Goal: Contribute content: Add original content to the website for others to see

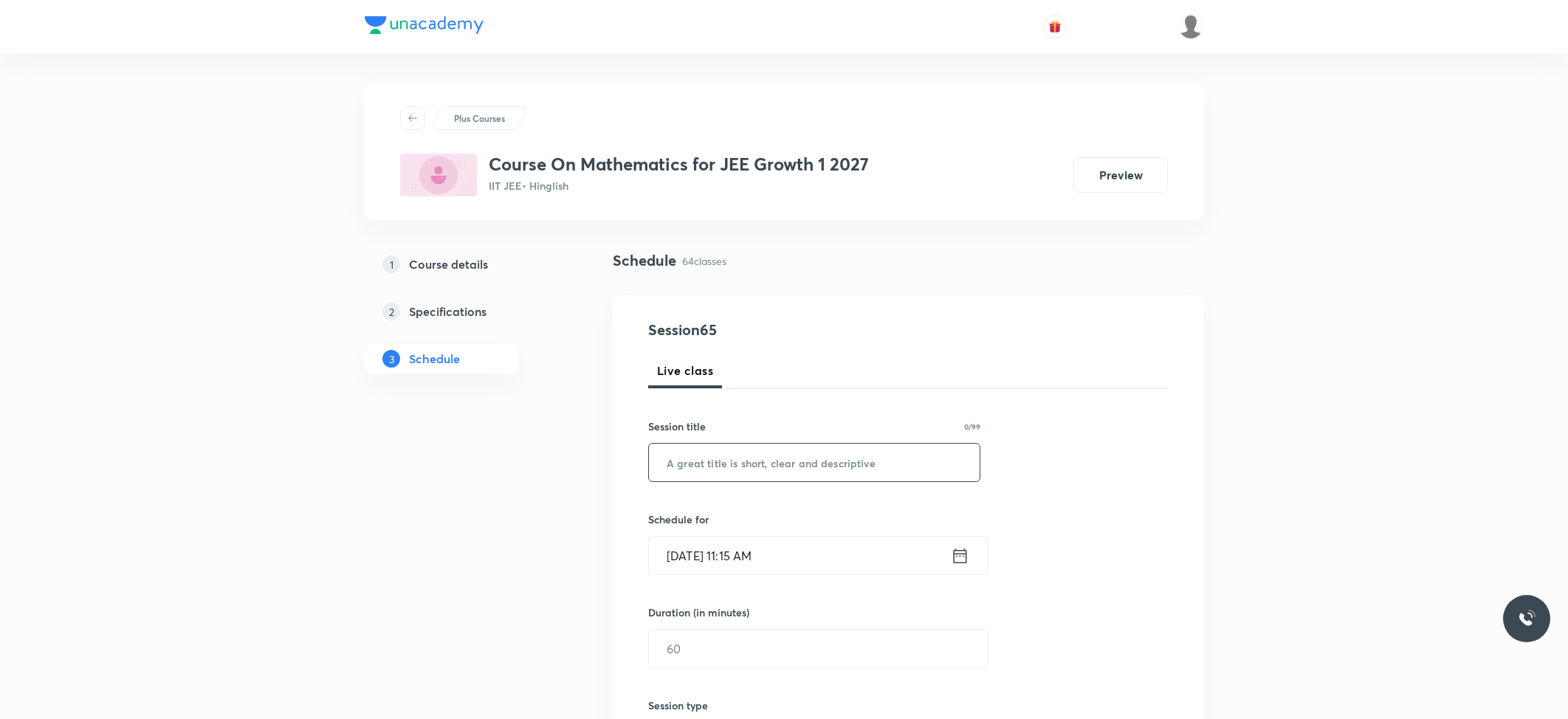
click at [715, 480] on input "text" at bounding box center [814, 462] width 331 height 38
paste input "Straight Lines"
type input "Straight Lines"
click at [731, 554] on input "Oct 4, 2025, 11:15 AM" at bounding box center [800, 555] width 301 height 38
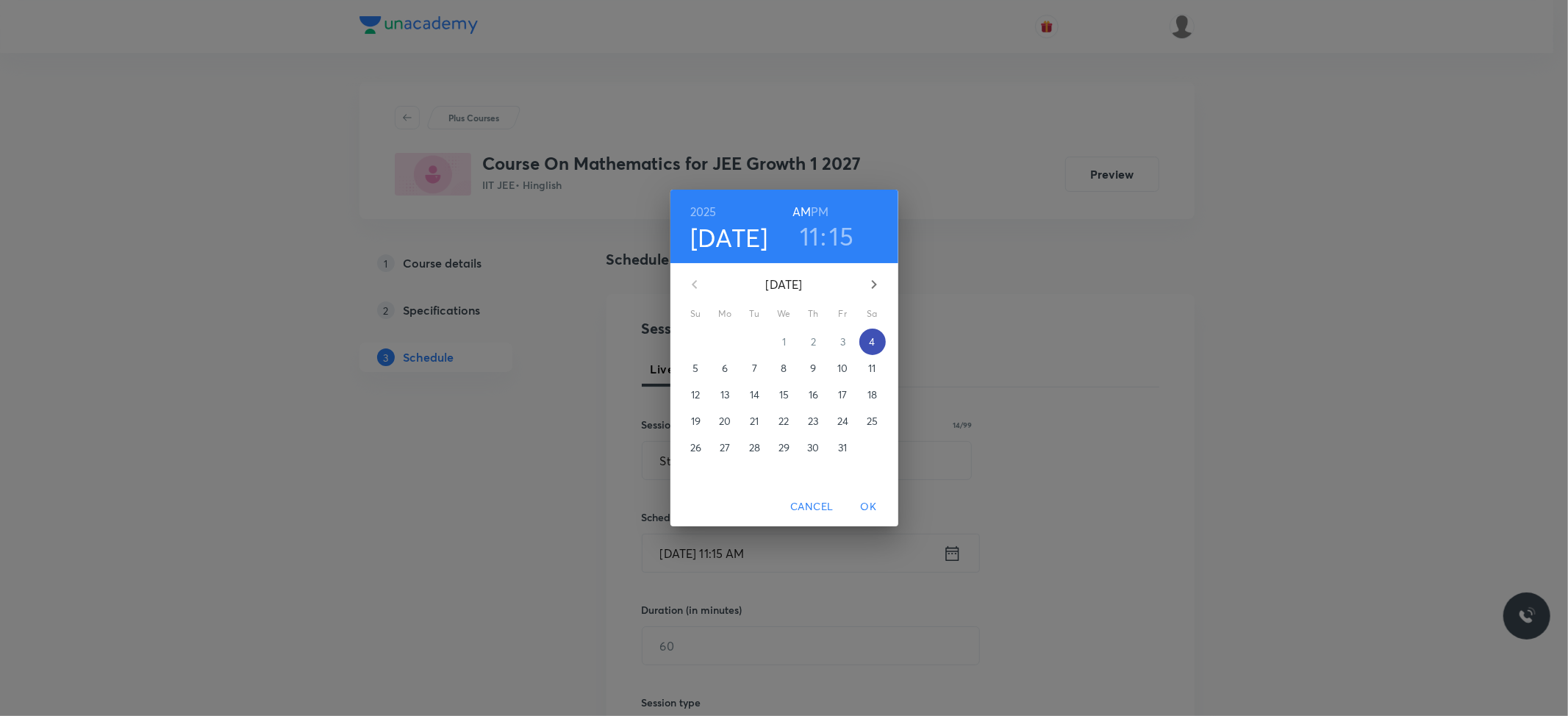
click at [871, 345] on p "4" at bounding box center [871, 342] width 6 height 15
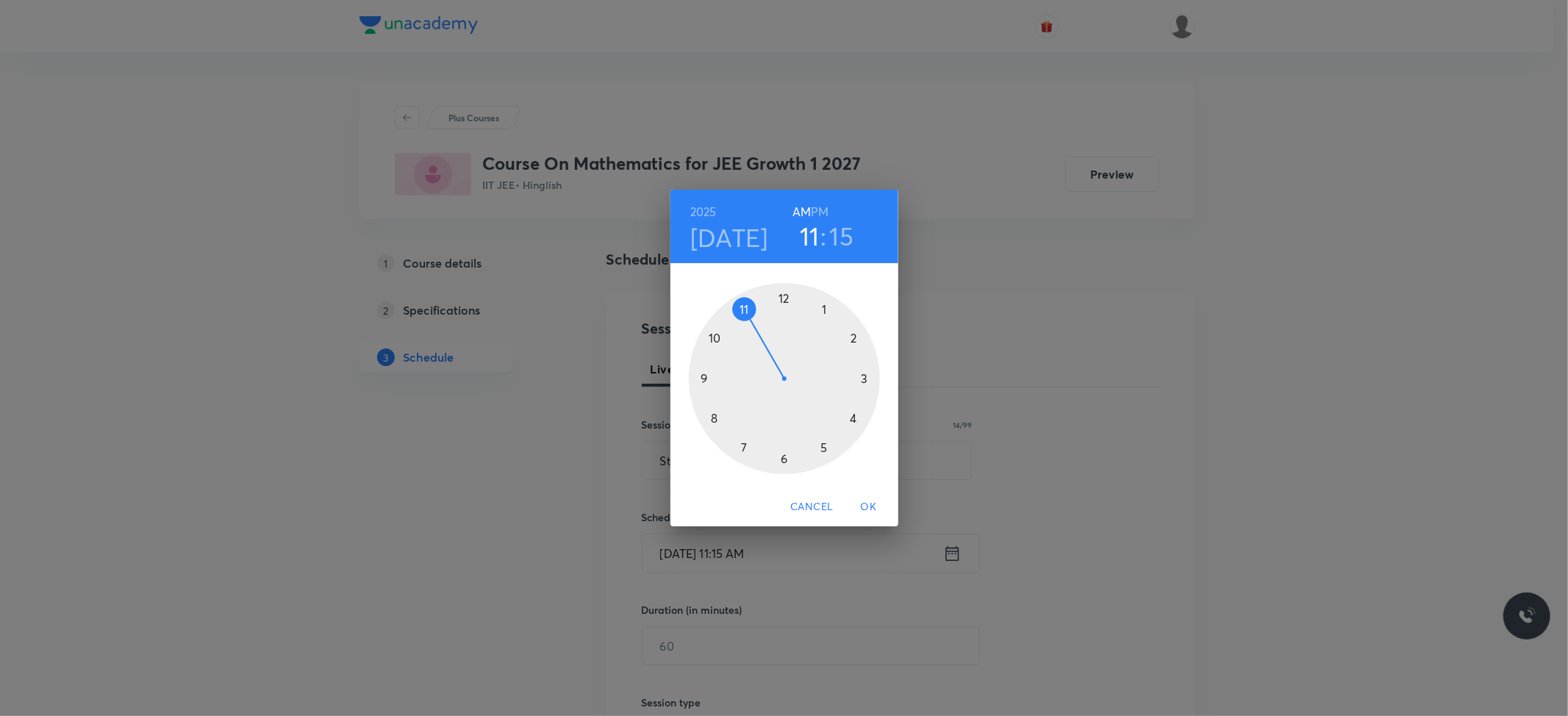
click at [741, 309] on div at bounding box center [784, 378] width 191 height 191
click at [782, 458] on div at bounding box center [784, 378] width 191 height 191
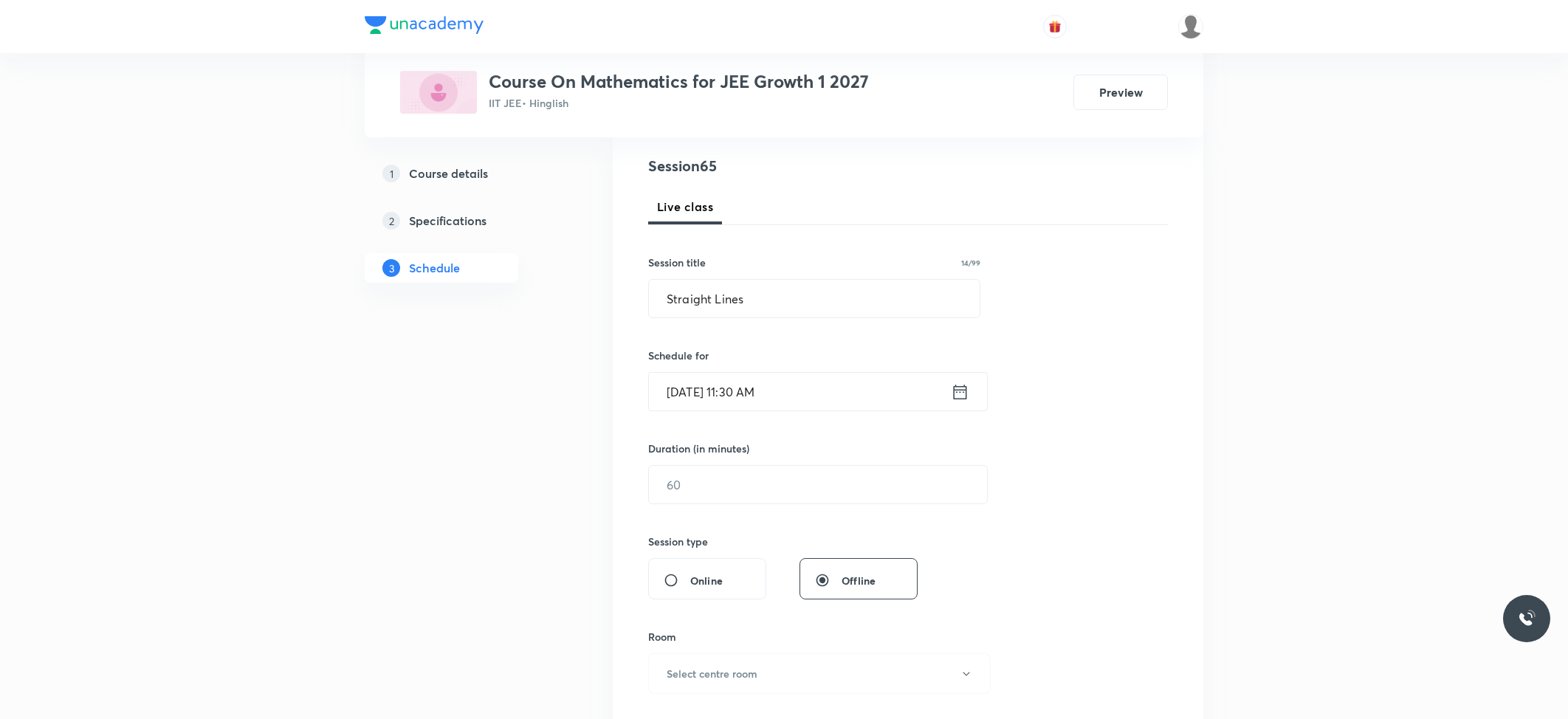
scroll to position [197, 0]
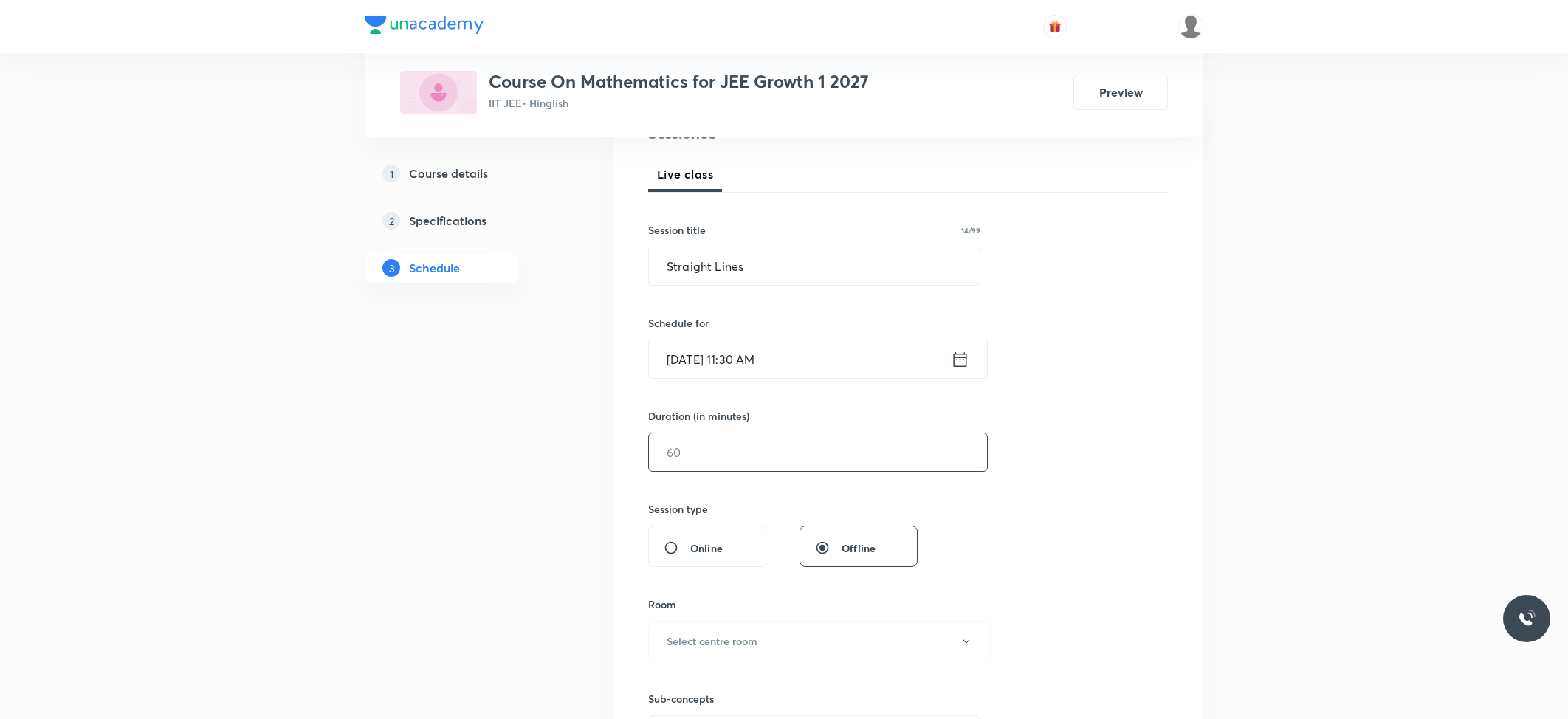
click at [764, 461] on input "text" at bounding box center [818, 452] width 338 height 38
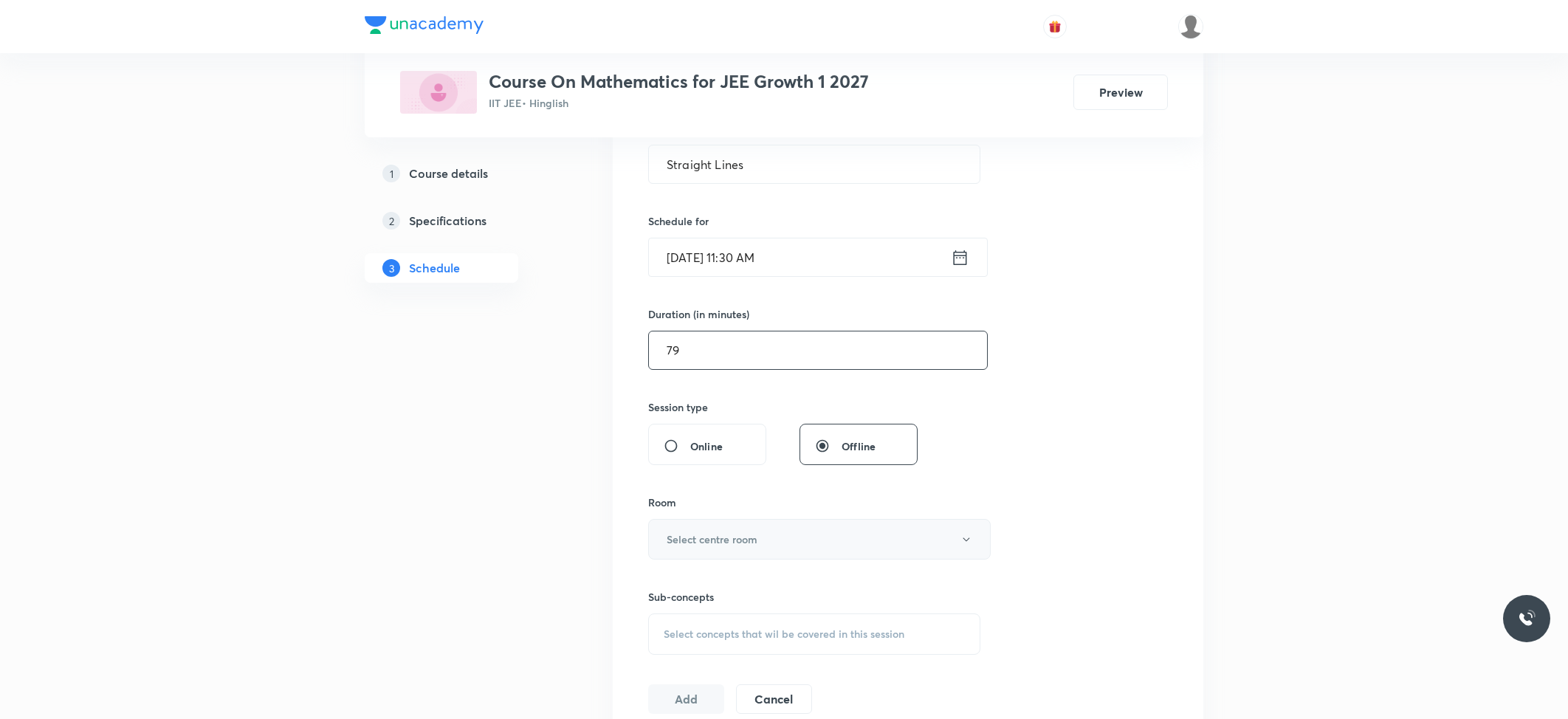
scroll to position [393, 0]
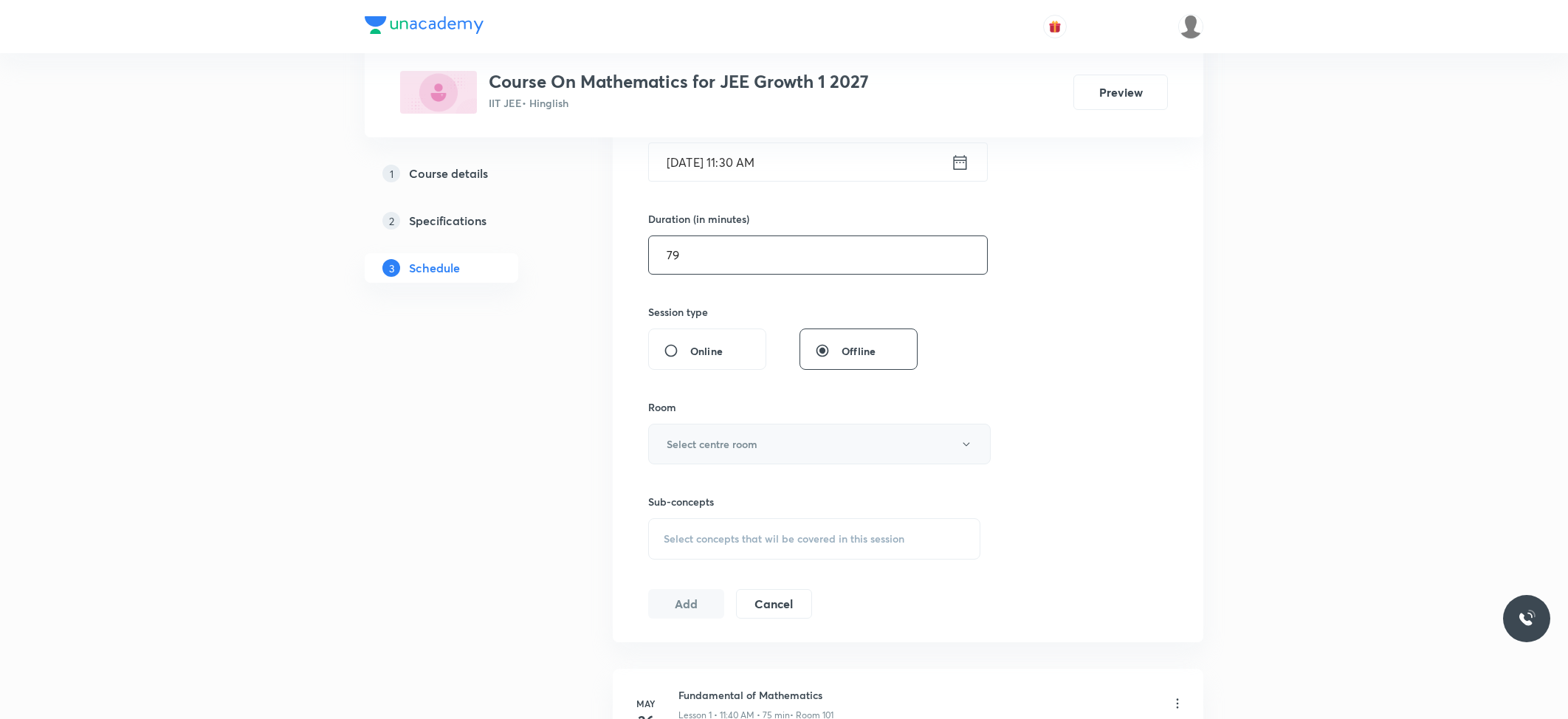
type input "79"
click at [734, 451] on h6 "Select centre room" at bounding box center [712, 443] width 91 height 16
click at [668, 491] on span "101" at bounding box center [815, 494] width 324 height 16
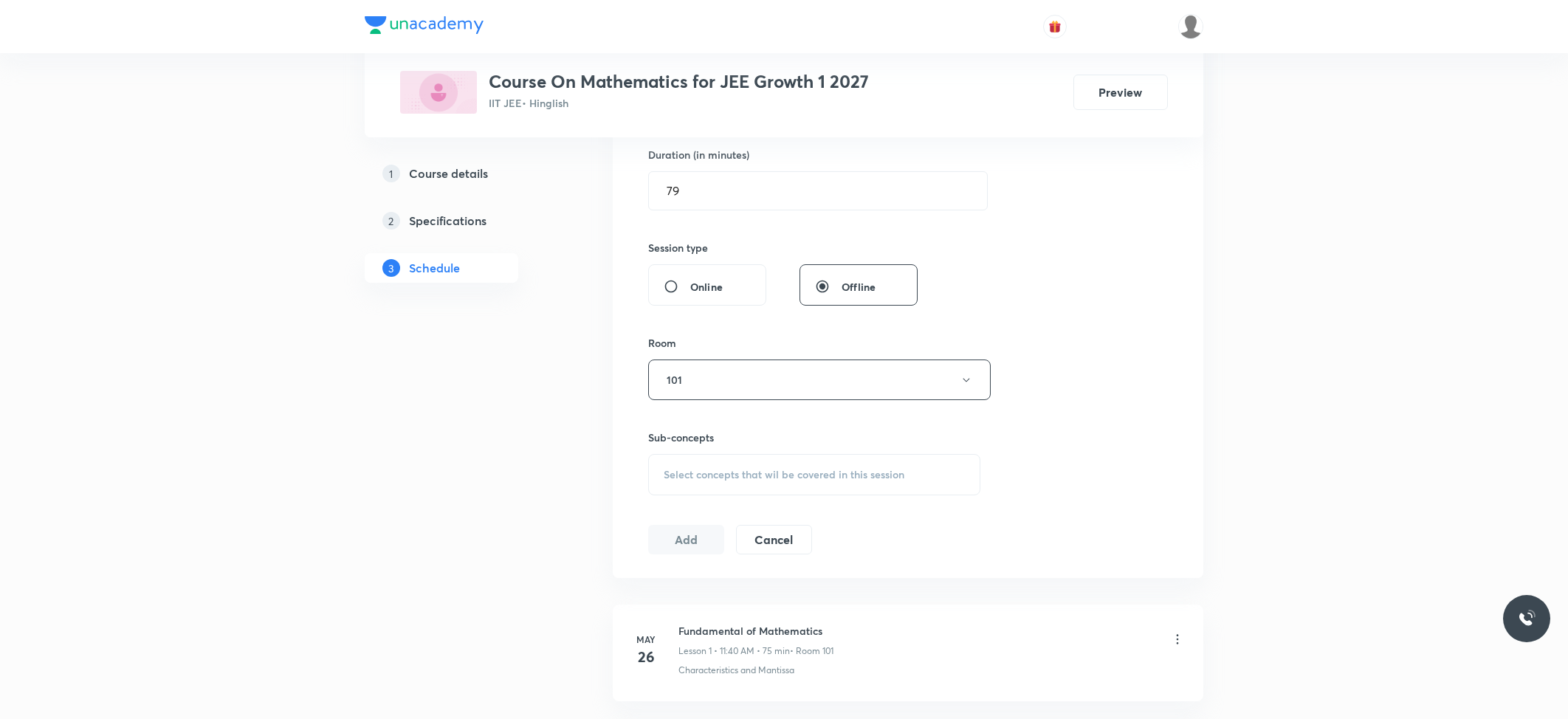
scroll to position [491, 0]
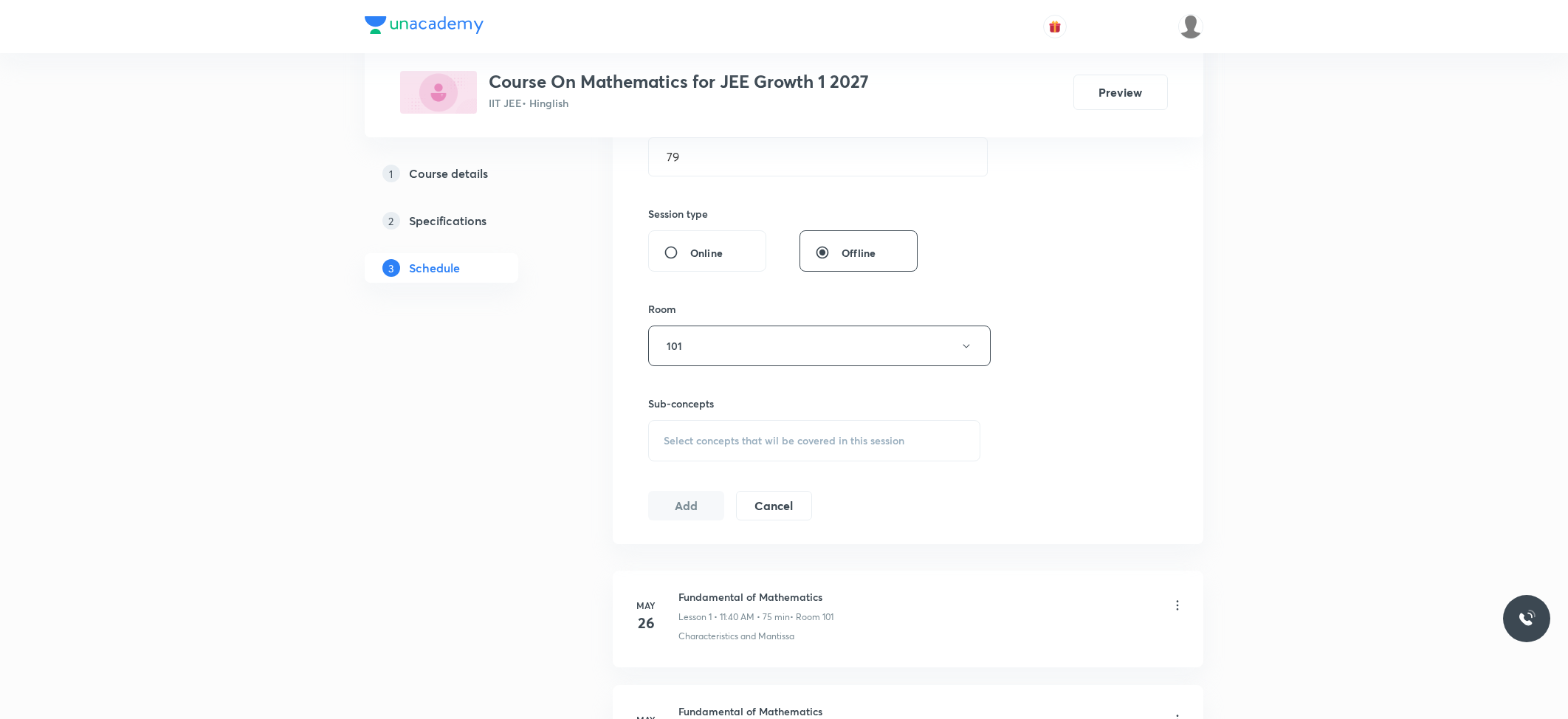
click at [724, 446] on span "Select concepts that wil be covered in this session" at bounding box center [784, 441] width 241 height 11
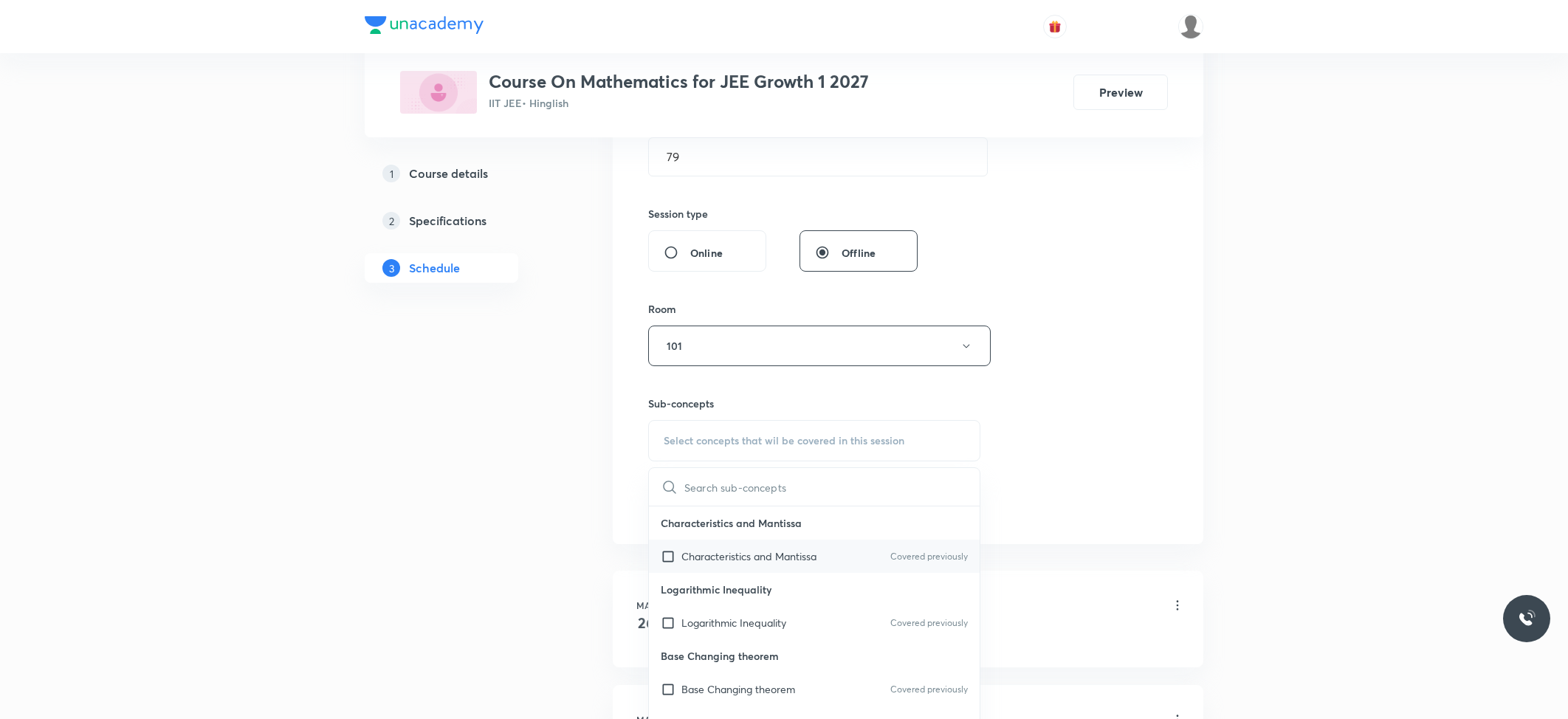
click at [712, 553] on p "Characteristics and Mantissa" at bounding box center [749, 555] width 135 height 16
checkbox input "true"
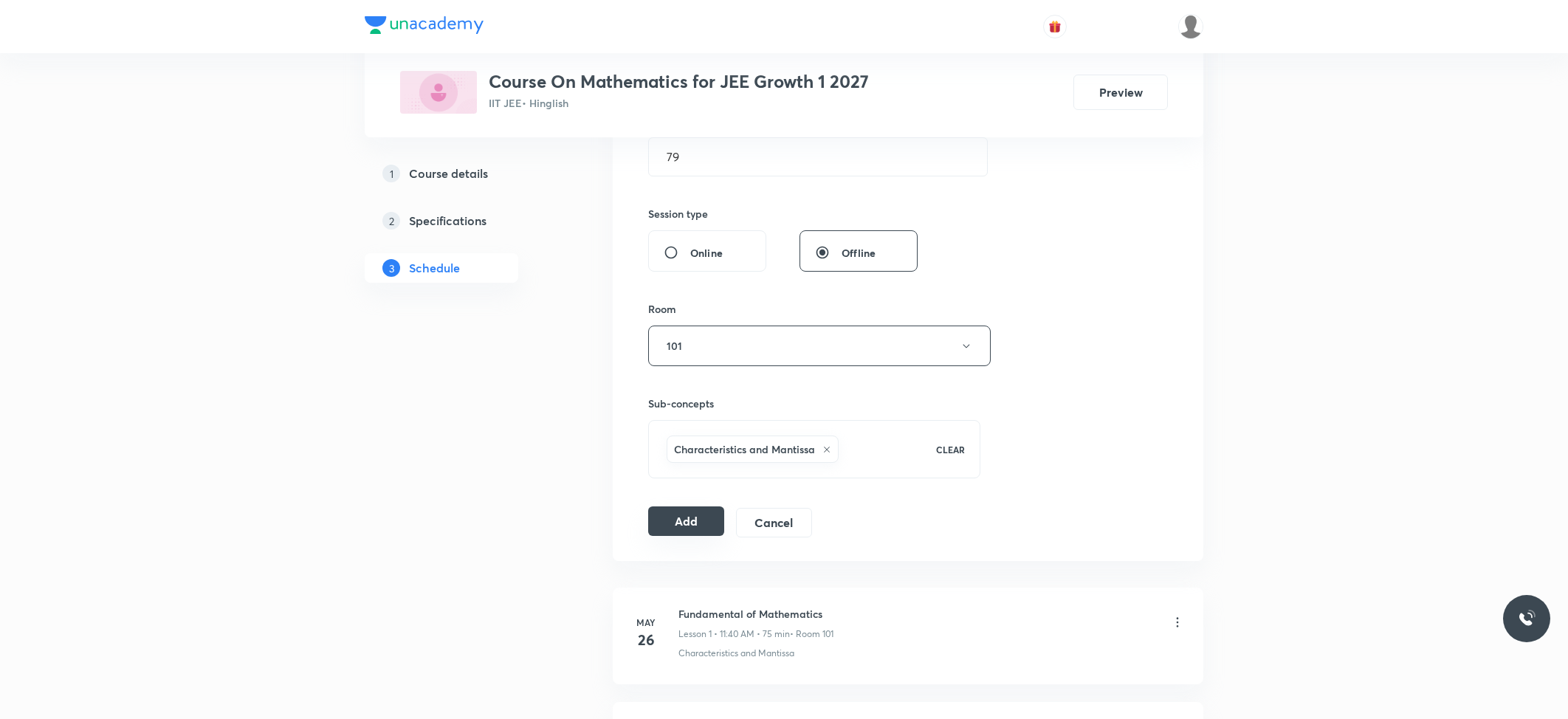
click at [692, 526] on button "Add" at bounding box center [686, 521] width 76 height 29
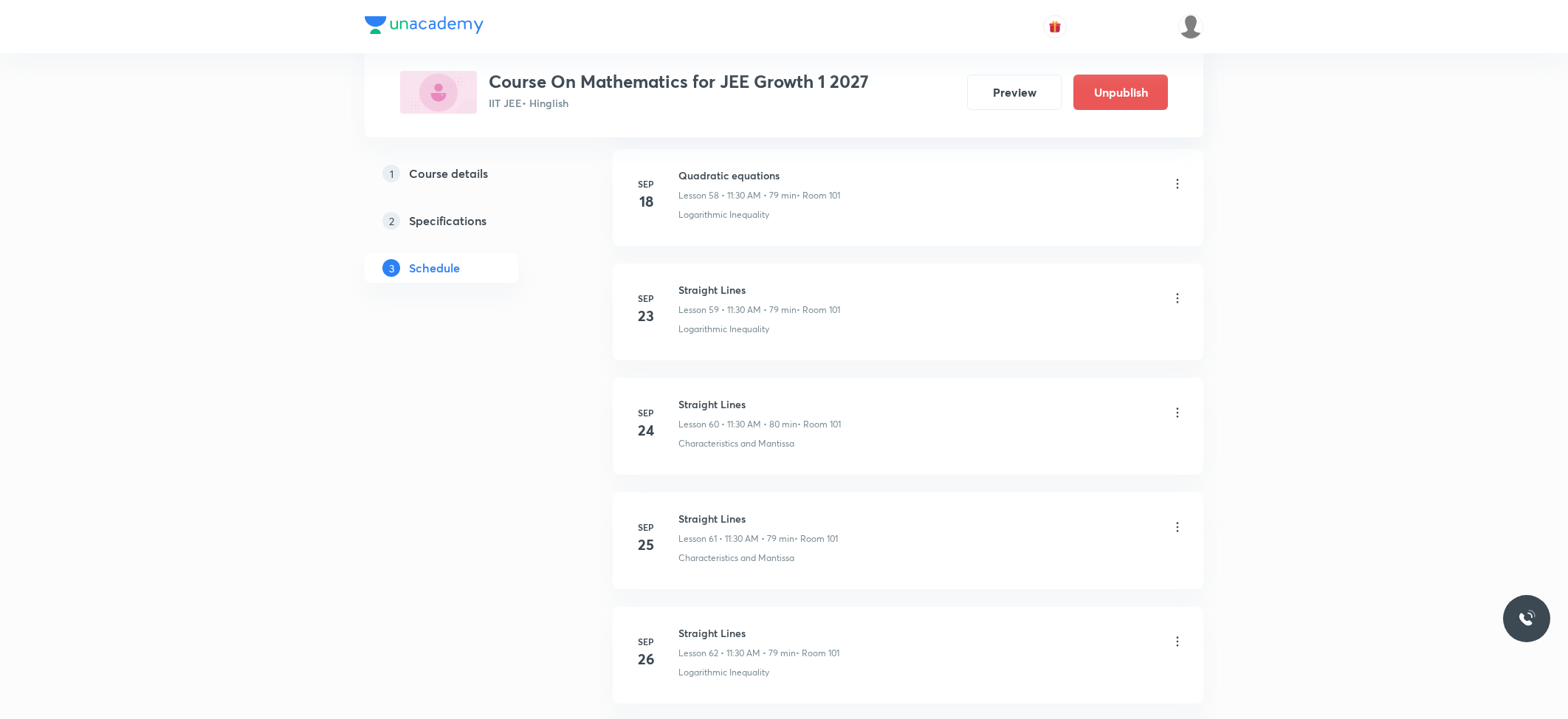
scroll to position [7251, 0]
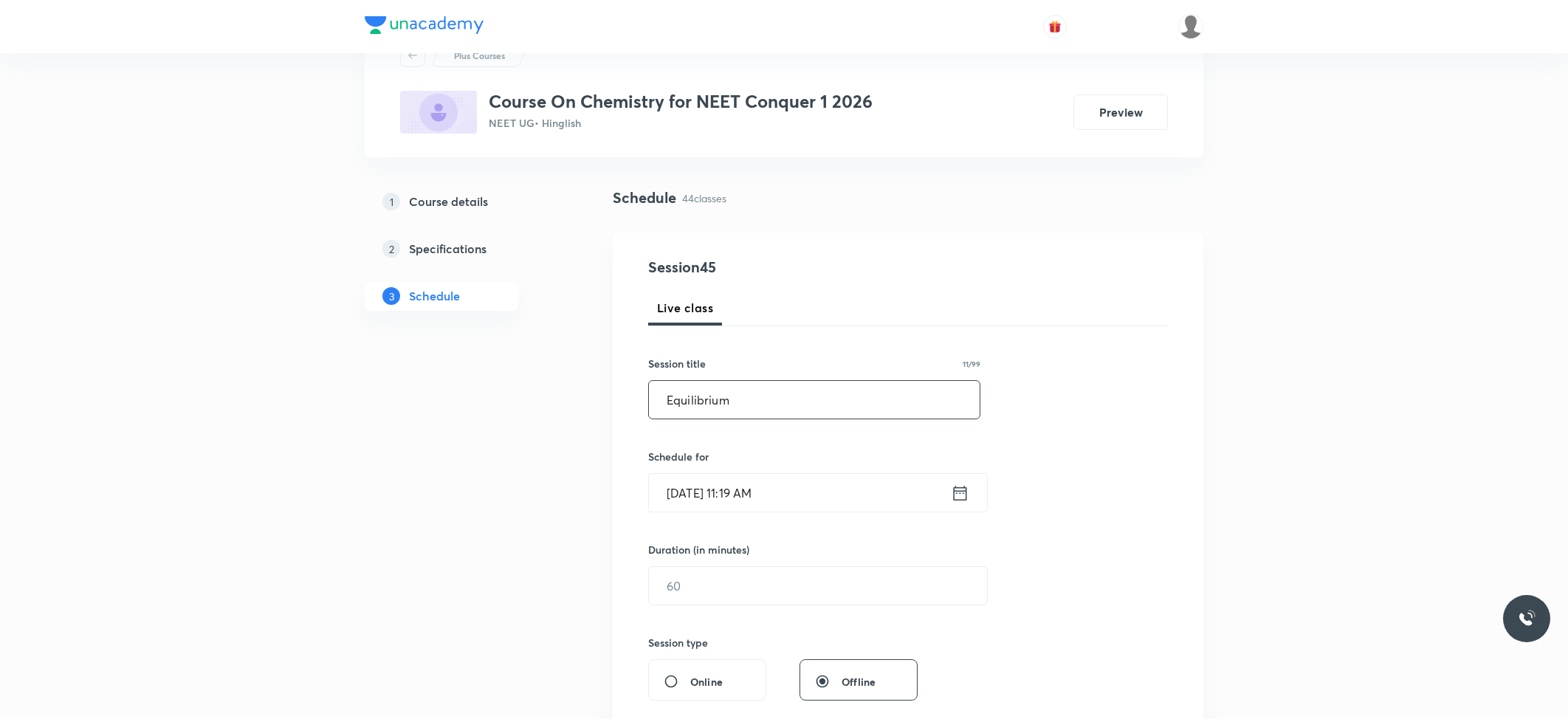
scroll to position [98, 0]
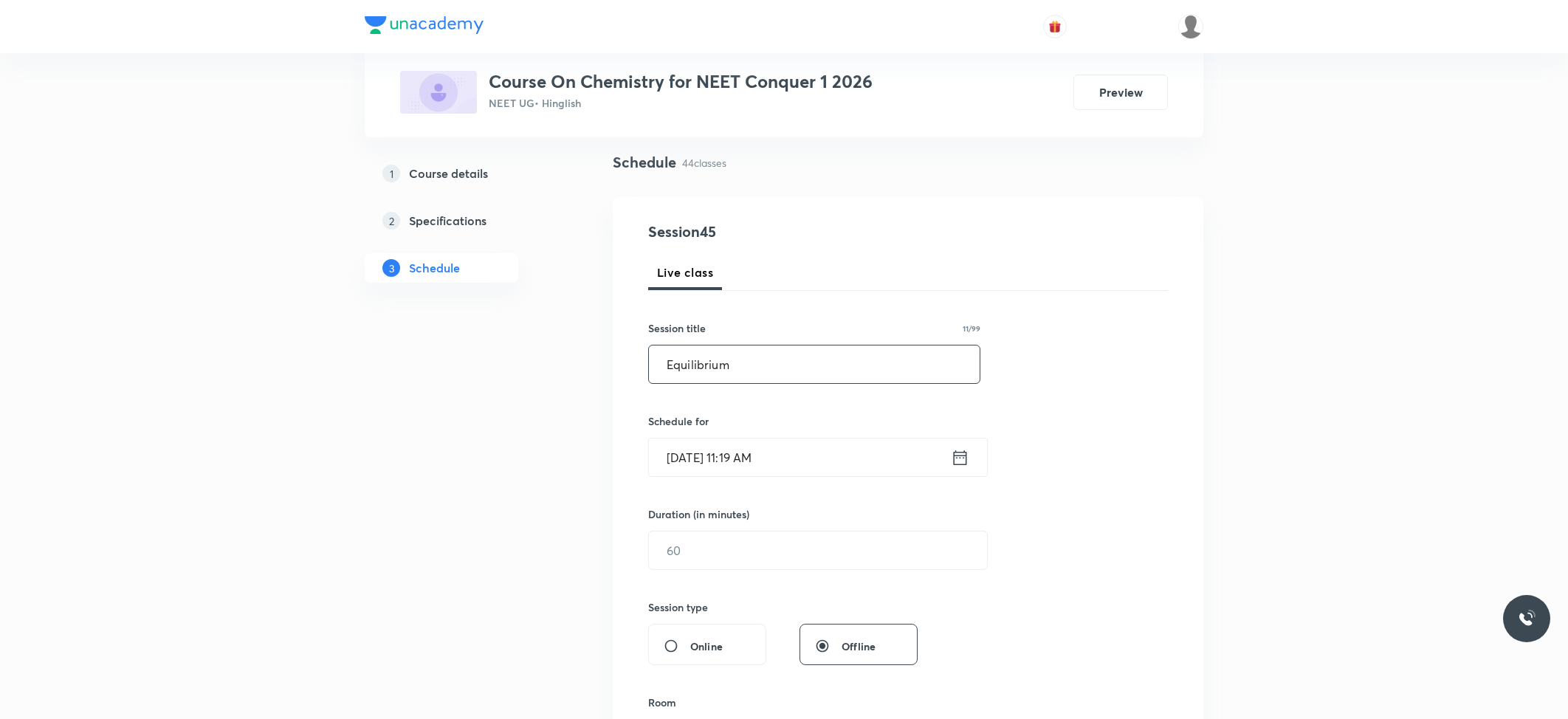
type input "Equilibrium"
click at [744, 464] on input "Oct 4, 2025, 11:19 AM" at bounding box center [800, 457] width 301 height 38
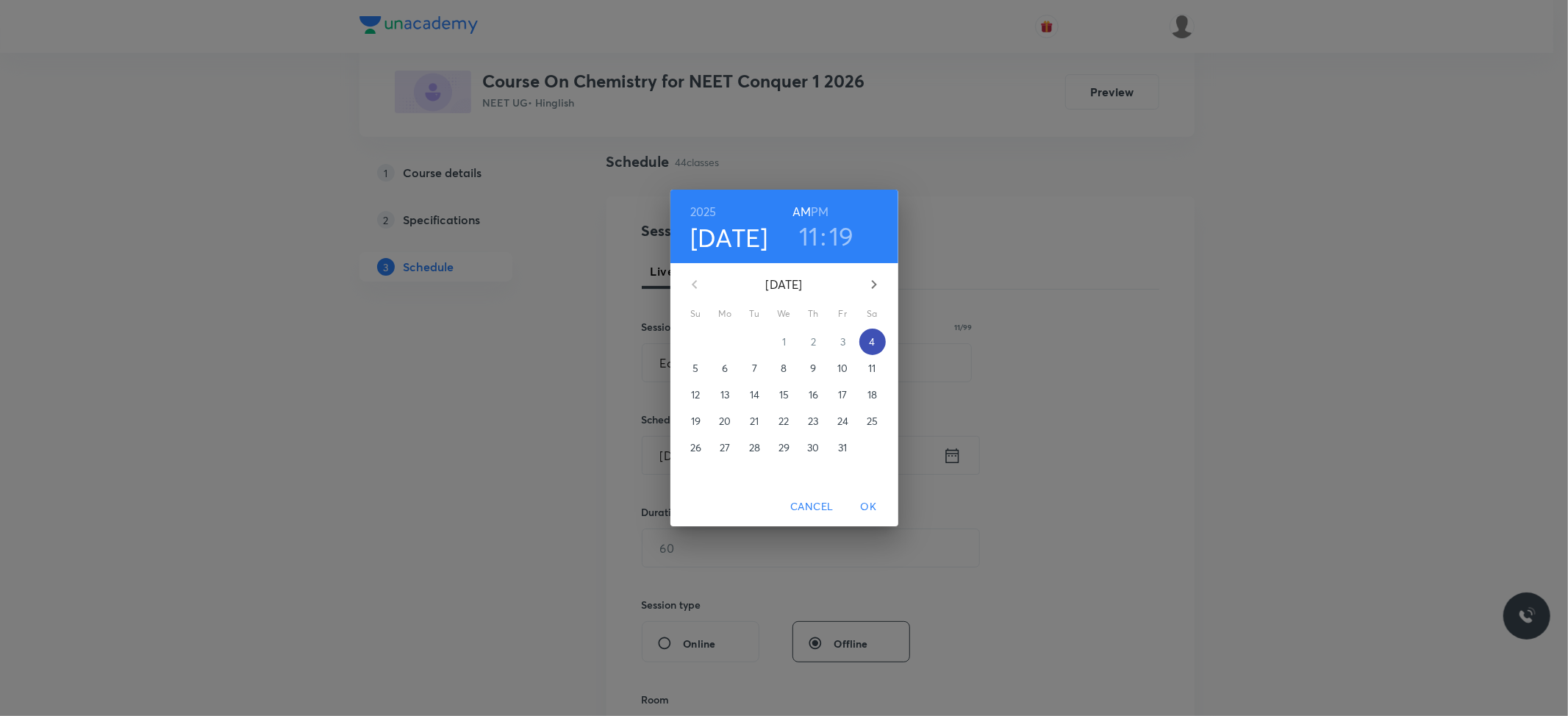
click at [870, 341] on p "4" at bounding box center [871, 342] width 6 height 15
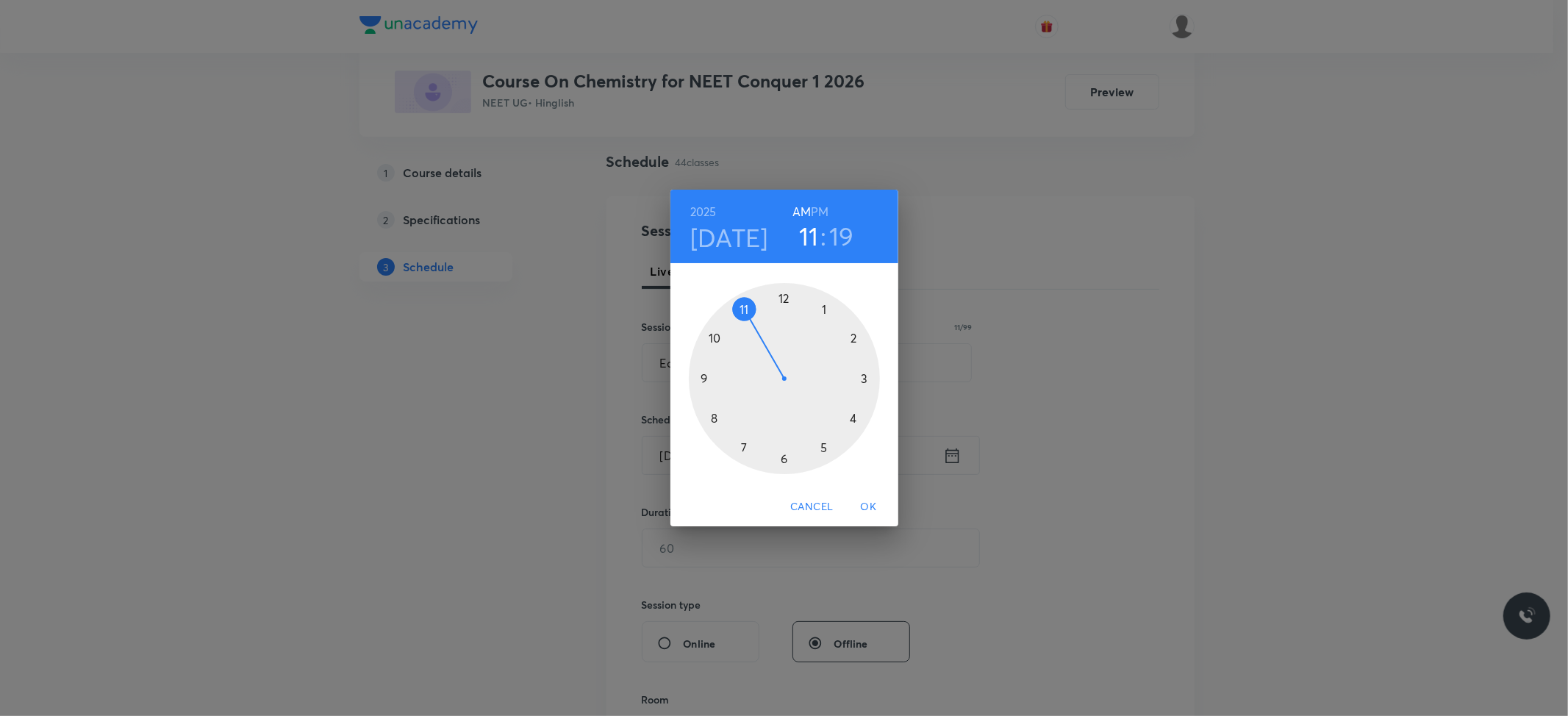
click at [746, 308] on div at bounding box center [784, 378] width 191 height 191
click at [783, 453] on div at bounding box center [784, 378] width 191 height 191
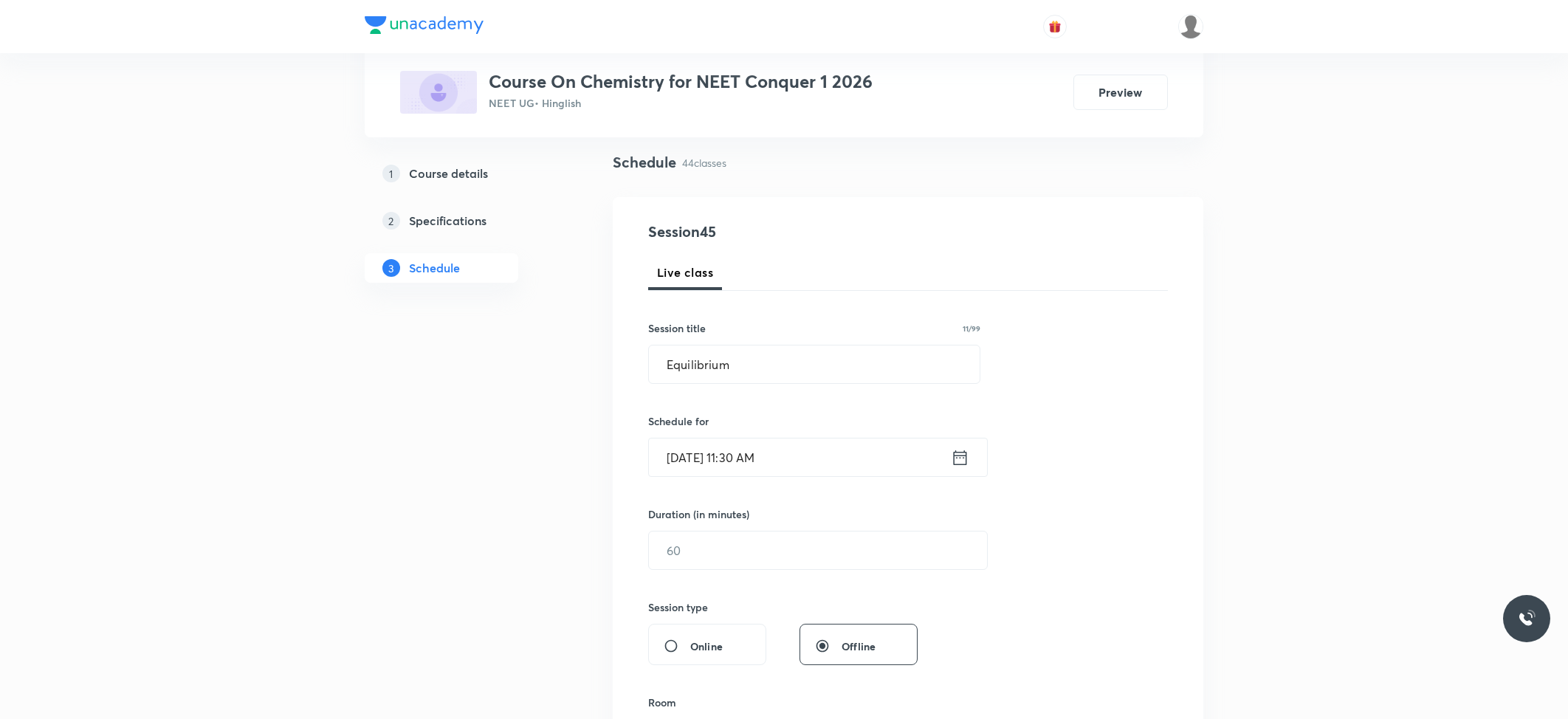
scroll to position [197, 0]
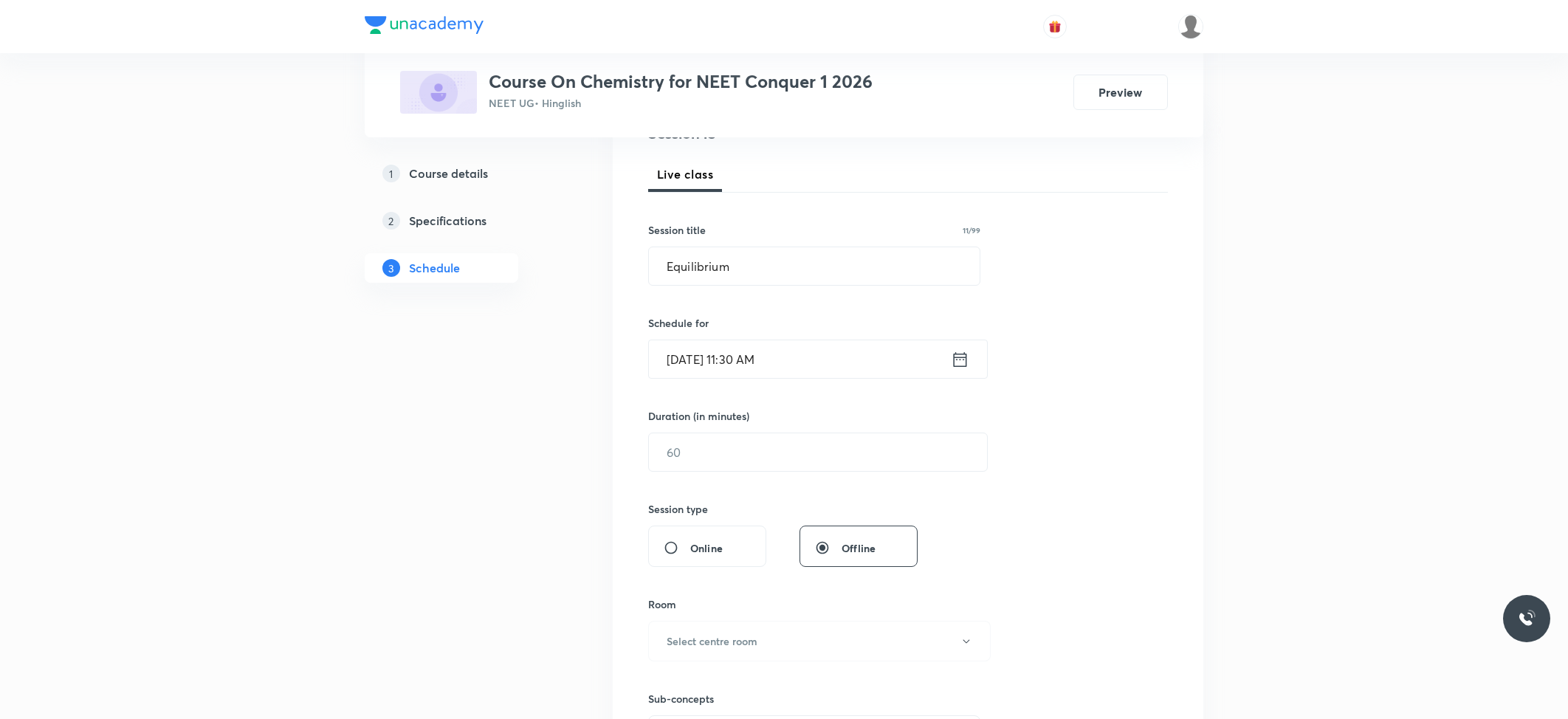
click at [786, 455] on input "text" at bounding box center [818, 452] width 338 height 38
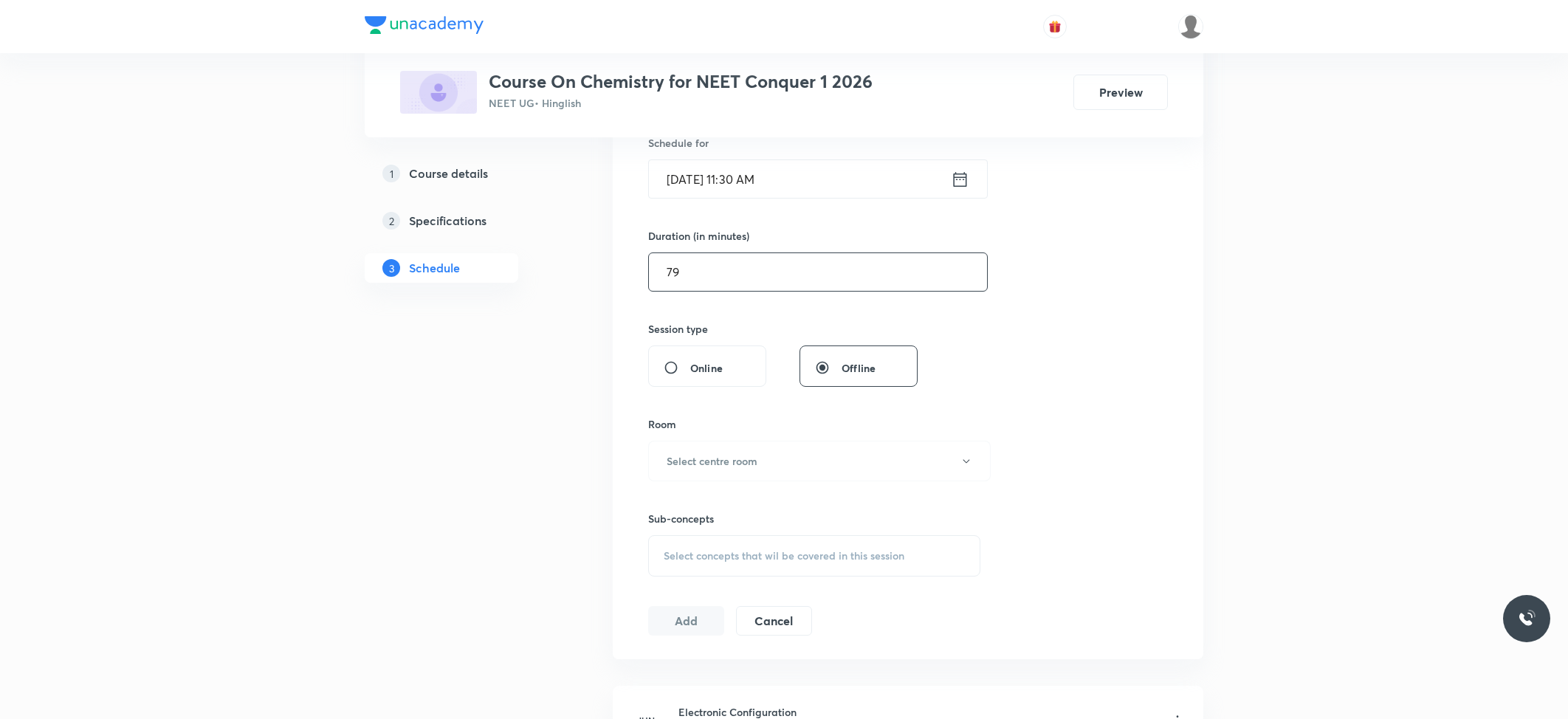
scroll to position [393, 0]
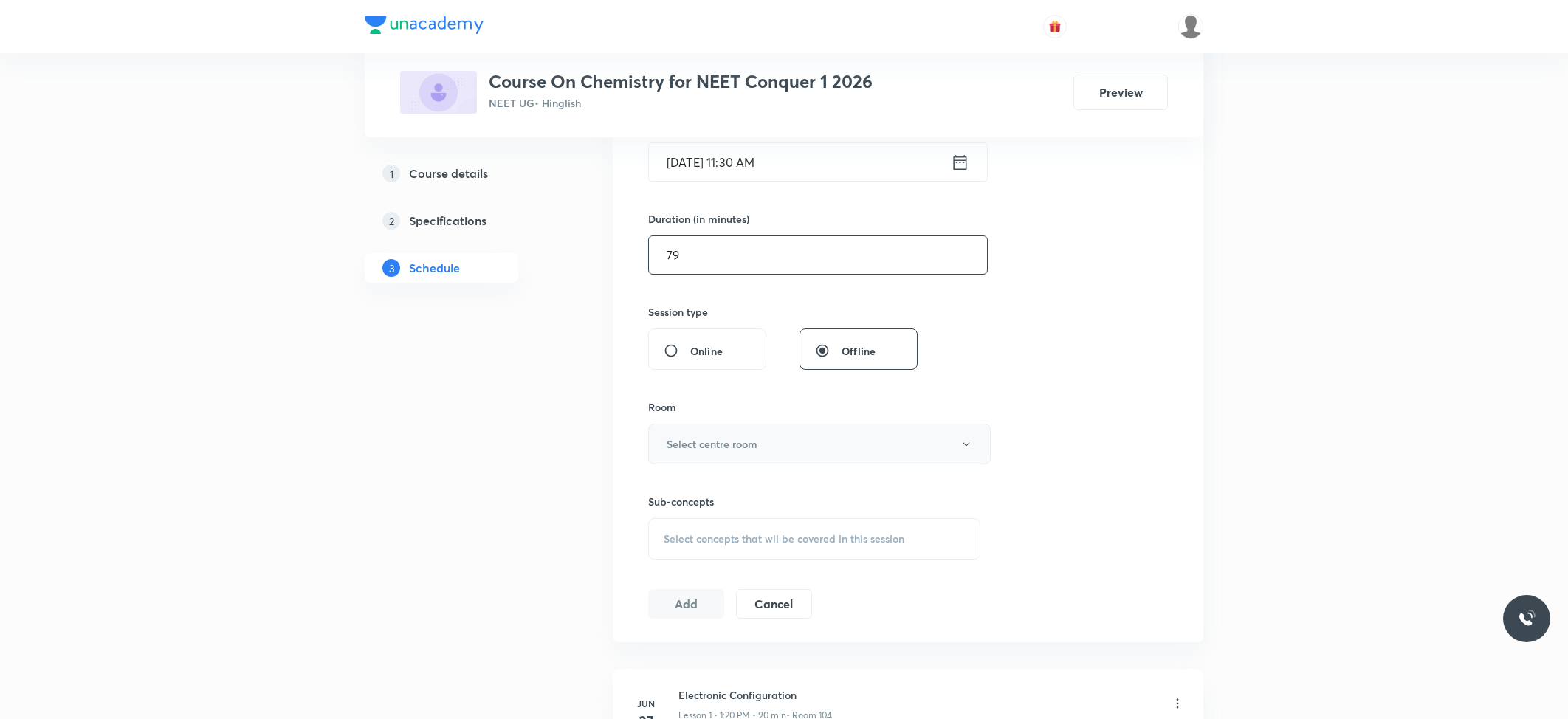
type input "79"
click at [798, 434] on button "Select centre room" at bounding box center [819, 444] width 342 height 41
click at [668, 547] on span "103" at bounding box center [815, 548] width 324 height 16
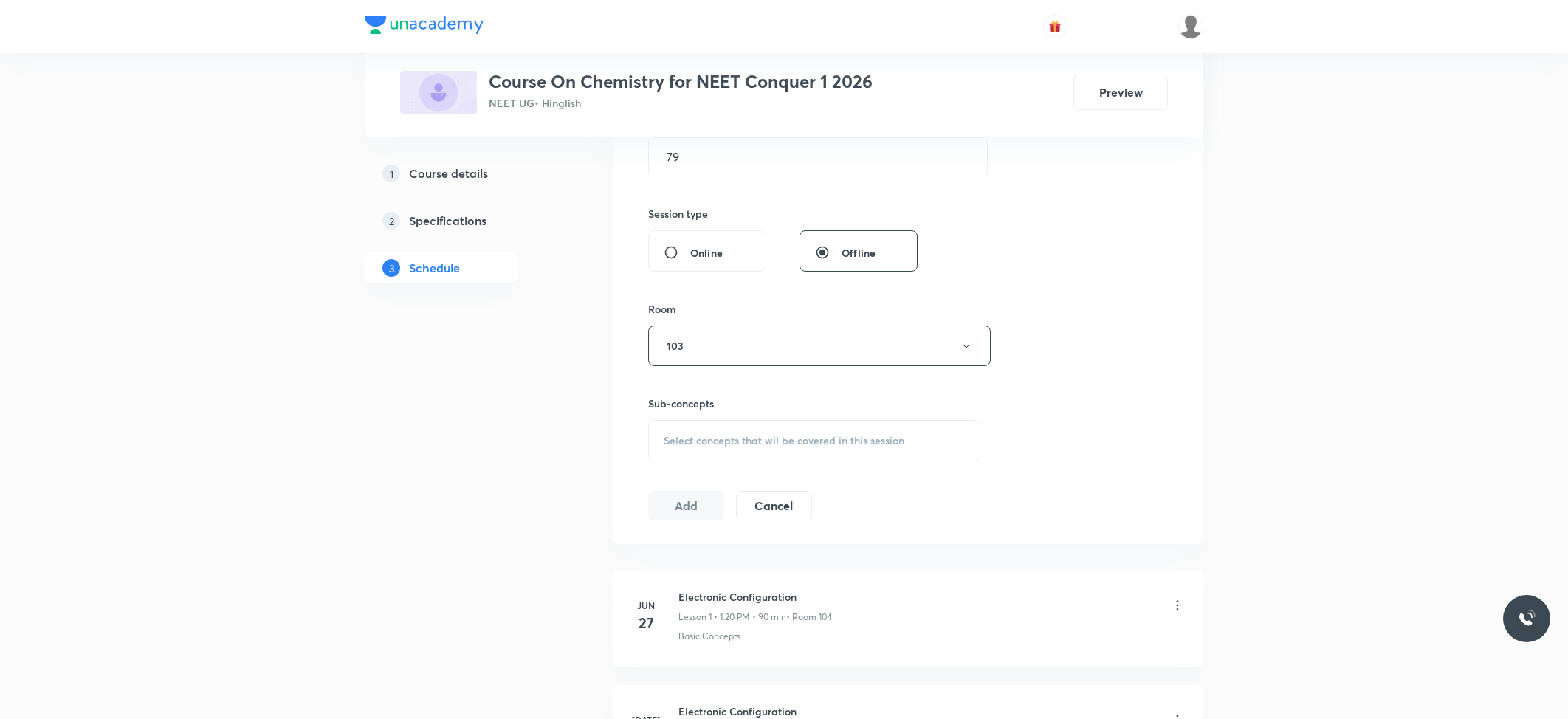
click at [736, 452] on div "Select concepts that wil be covered in this session" at bounding box center [813, 441] width 332 height 41
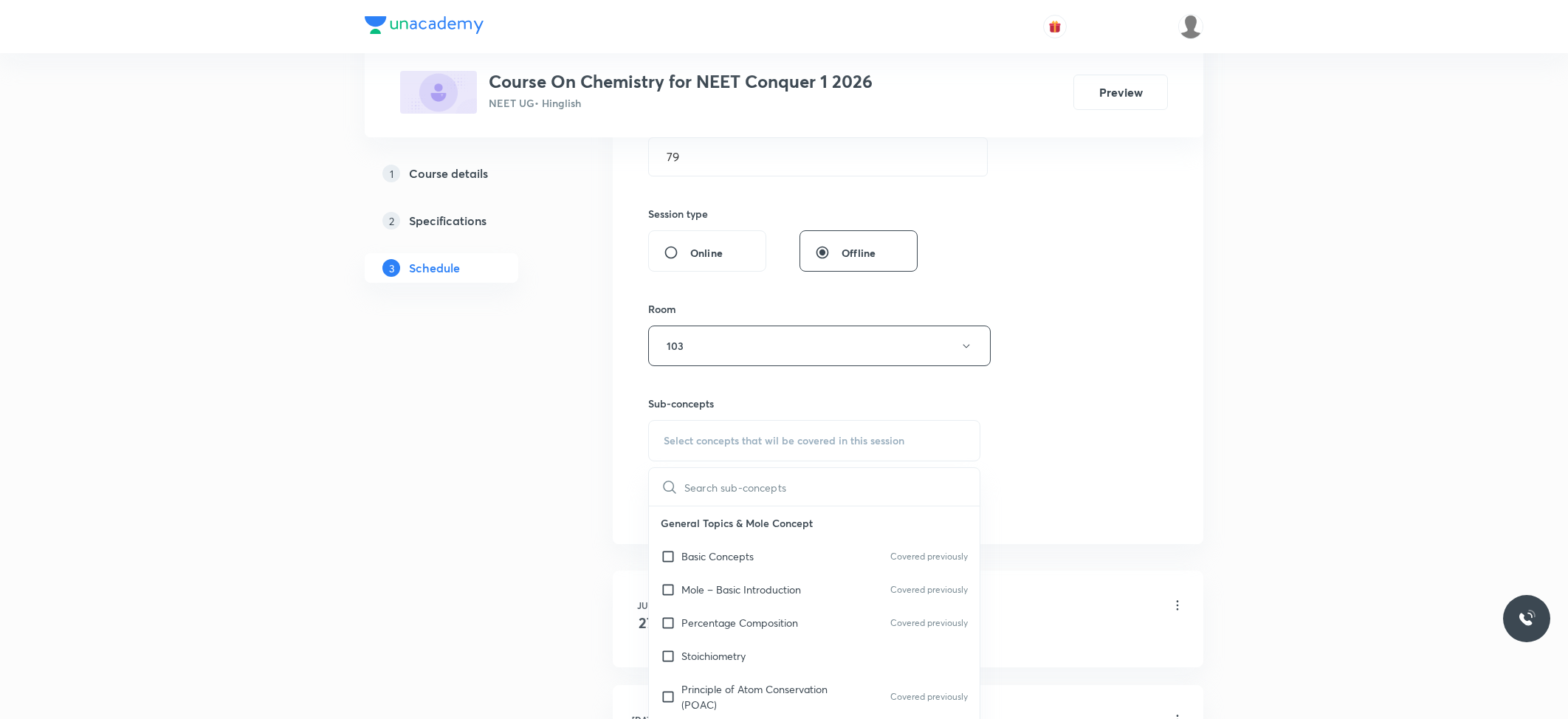
click at [712, 558] on p "Basic Concepts" at bounding box center [718, 555] width 72 height 16
checkbox input "true"
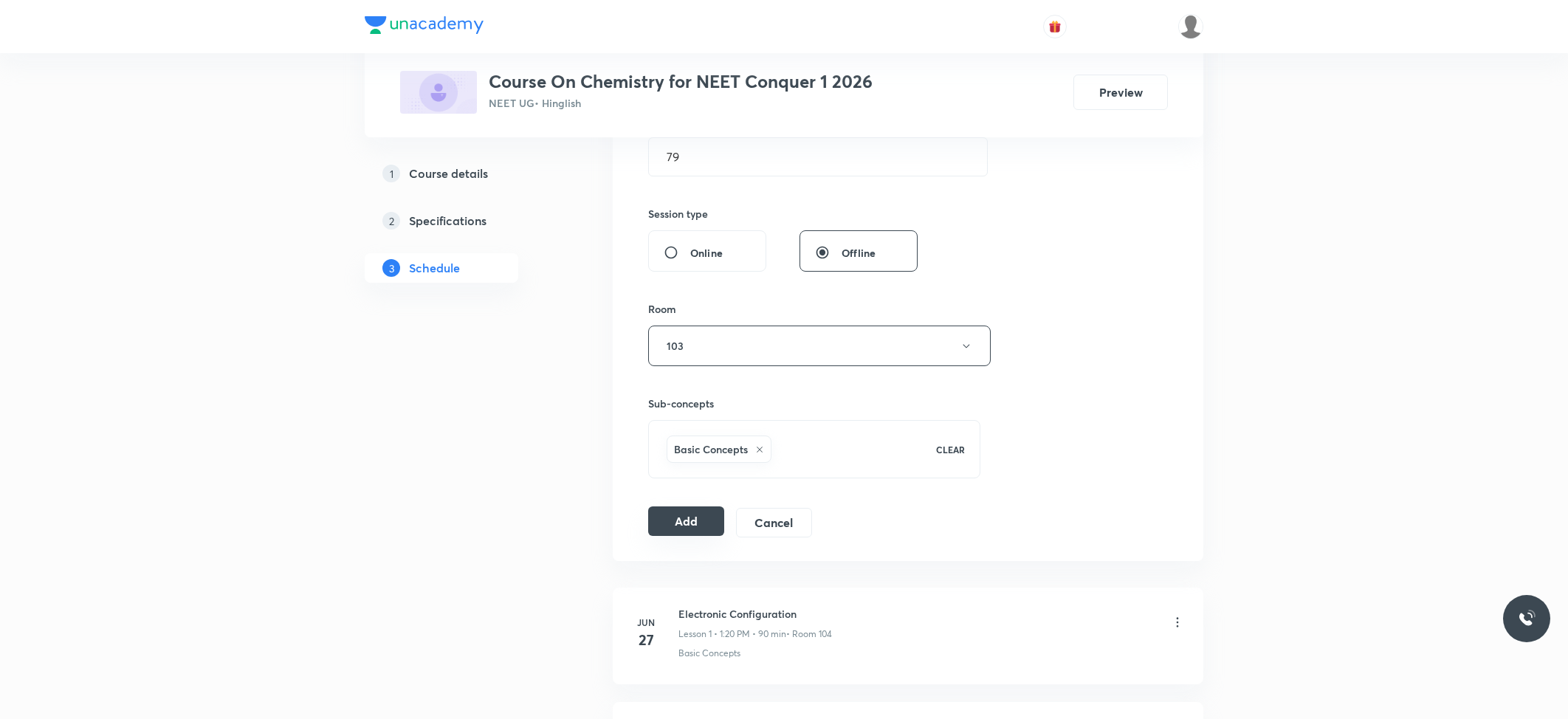
click at [661, 520] on button "Add" at bounding box center [686, 521] width 76 height 29
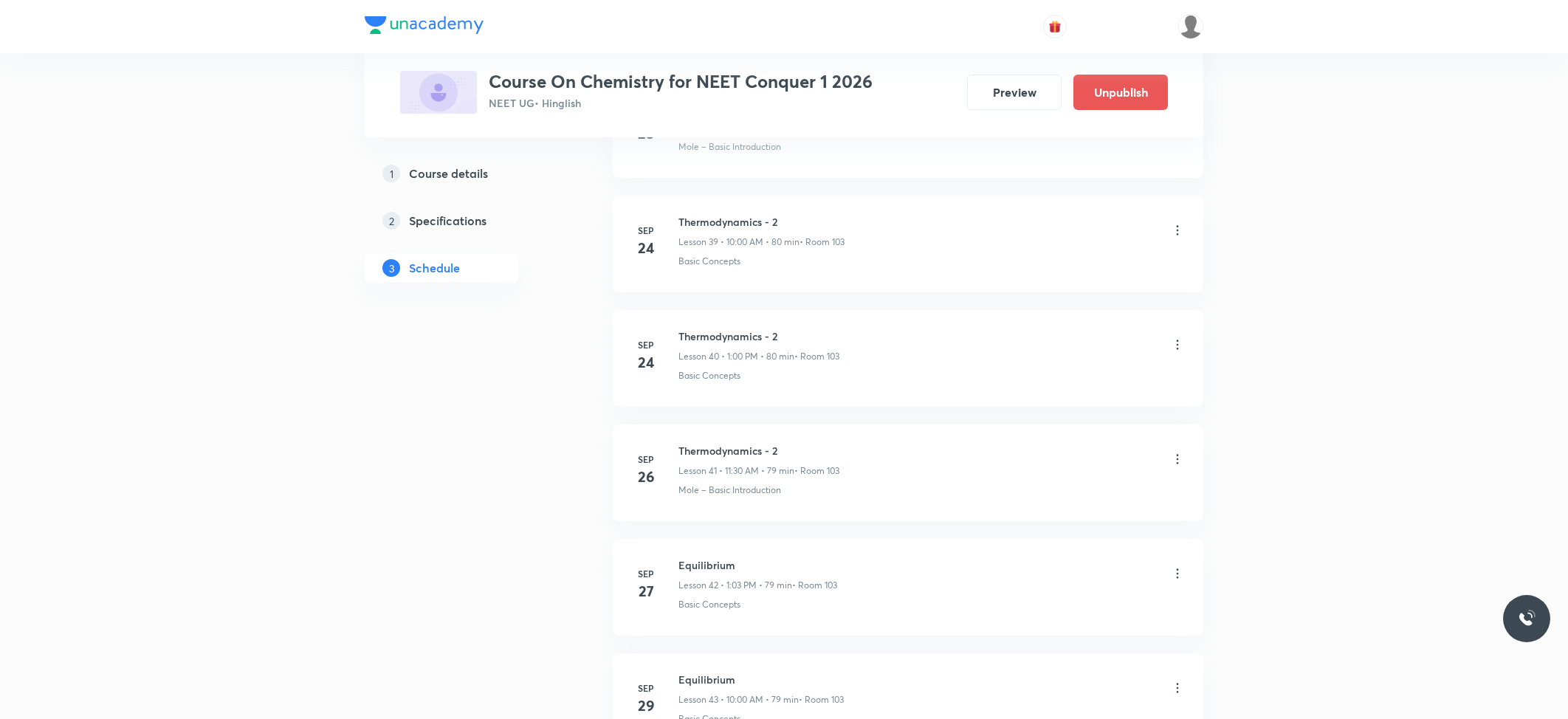
scroll to position [4954, 0]
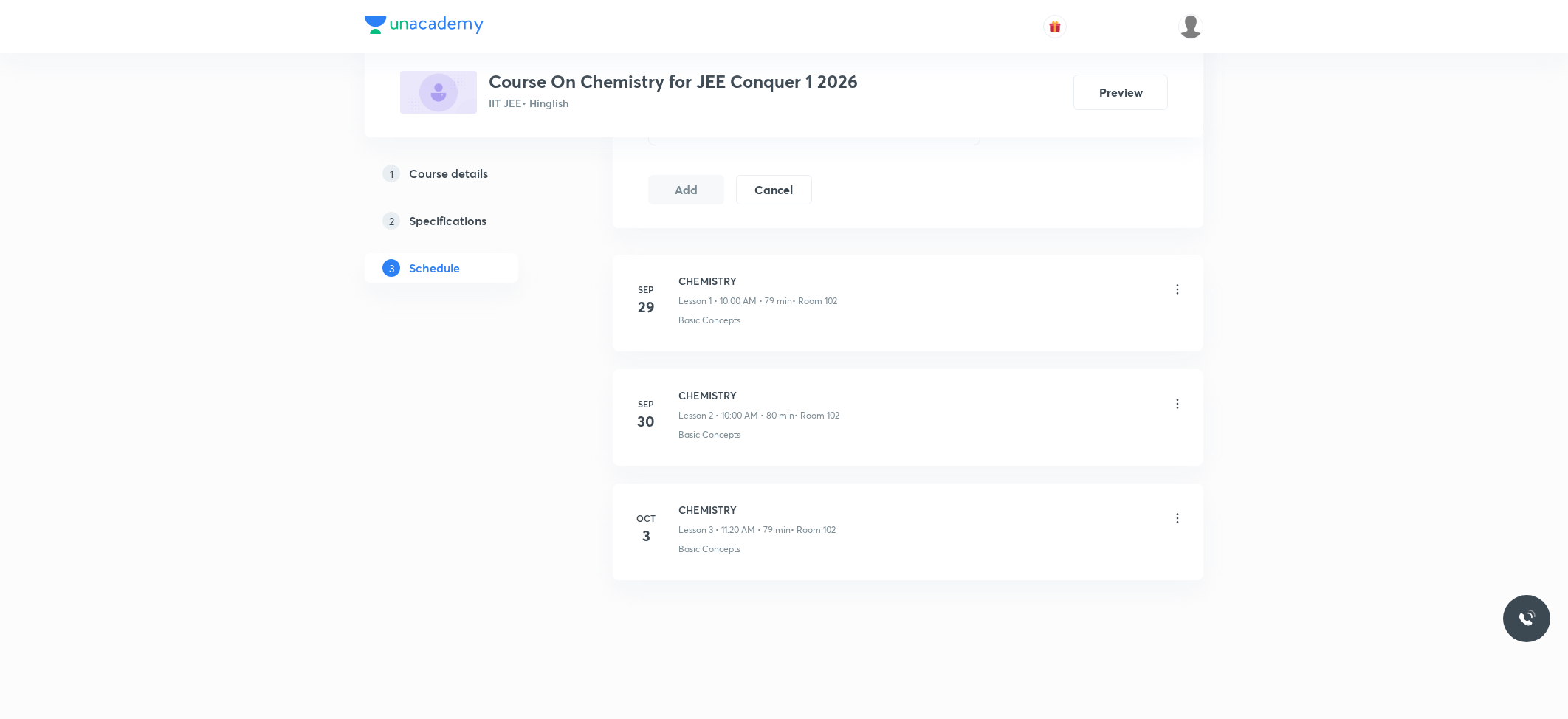
click at [705, 503] on h6 "CHEMISTRY" at bounding box center [757, 509] width 157 height 16
copy h6 "CHEMISTRY"
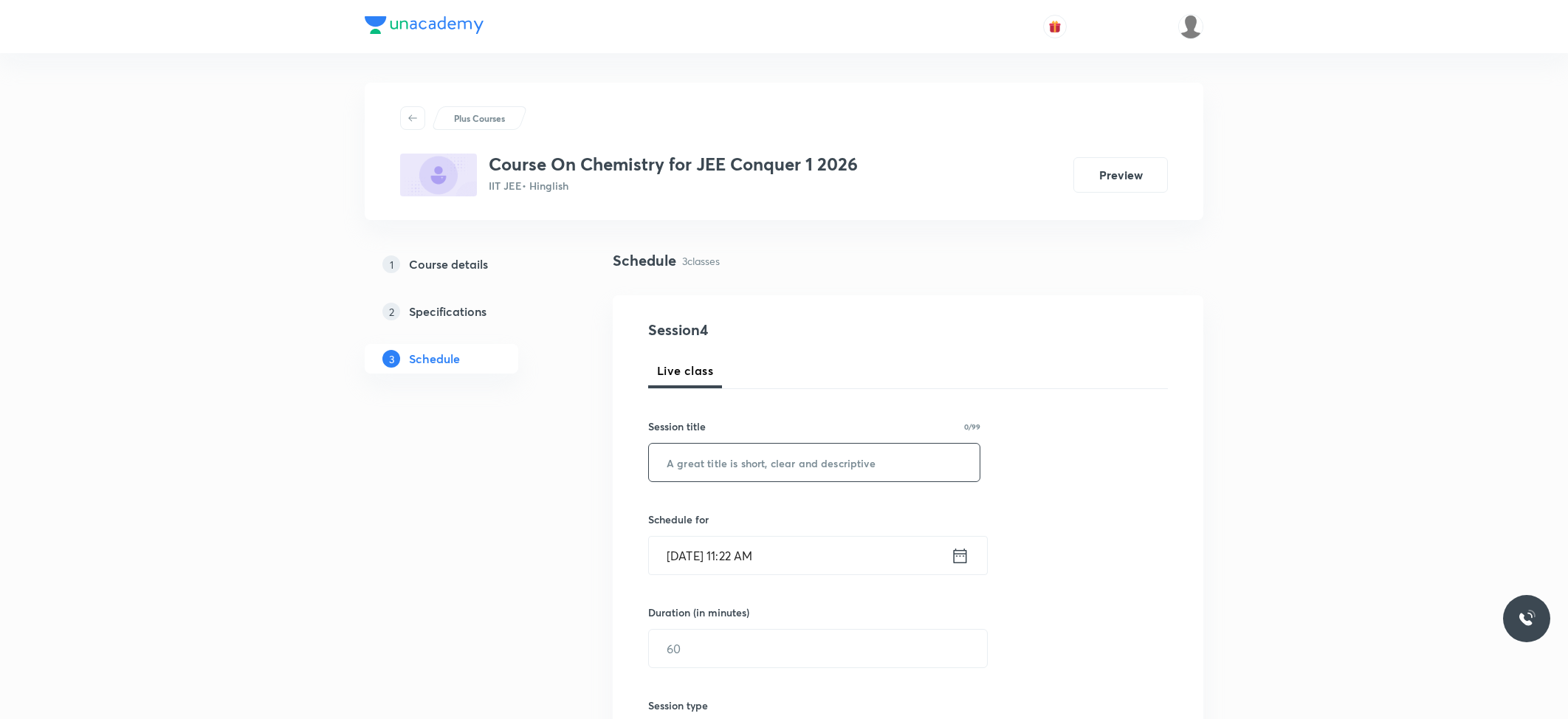
click at [804, 478] on input "text" at bounding box center [814, 462] width 331 height 38
paste input "CHEMISTRY"
type input "CHEMISTRY"
click at [804, 541] on input "Oct 4, 2025, 11:22 AM" at bounding box center [800, 555] width 301 height 38
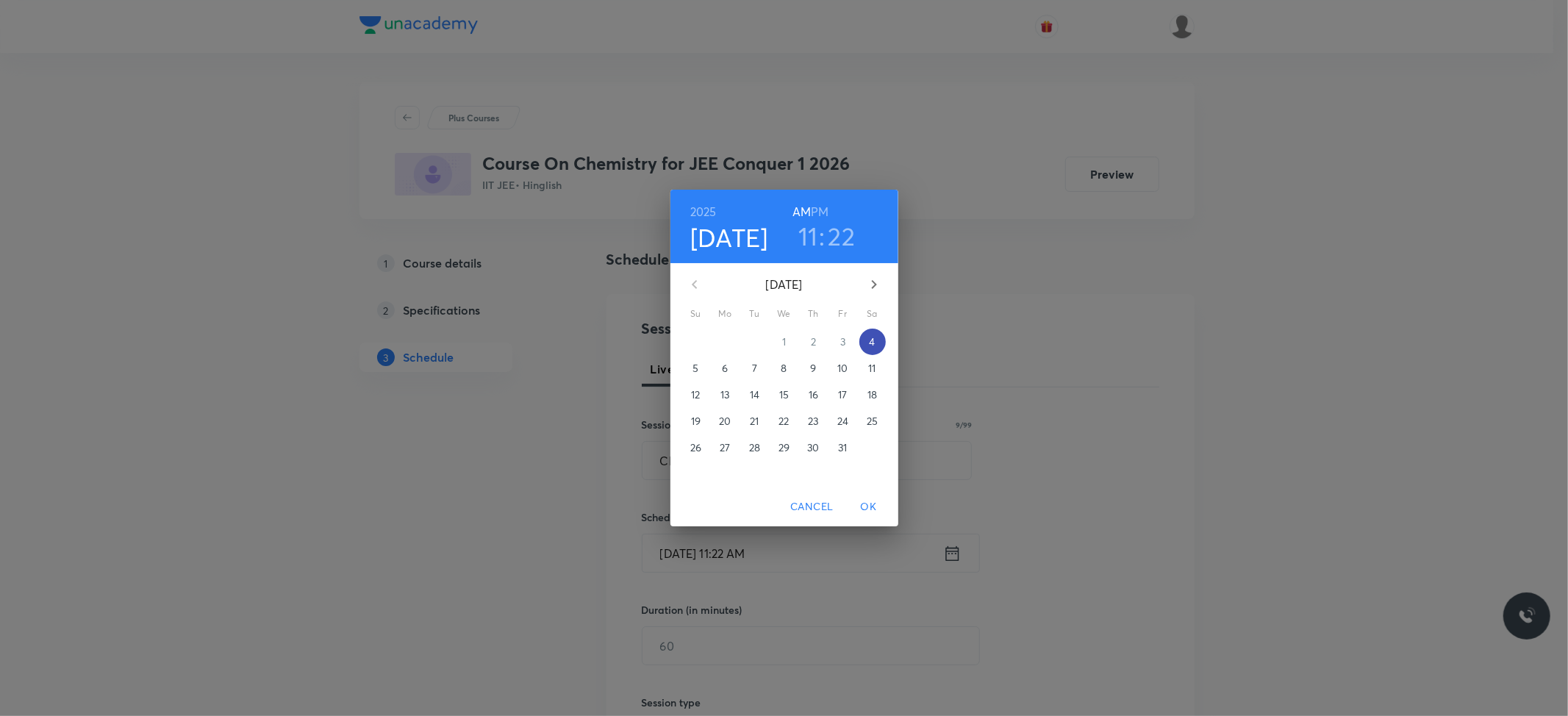
click at [872, 342] on p "4" at bounding box center [871, 342] width 6 height 15
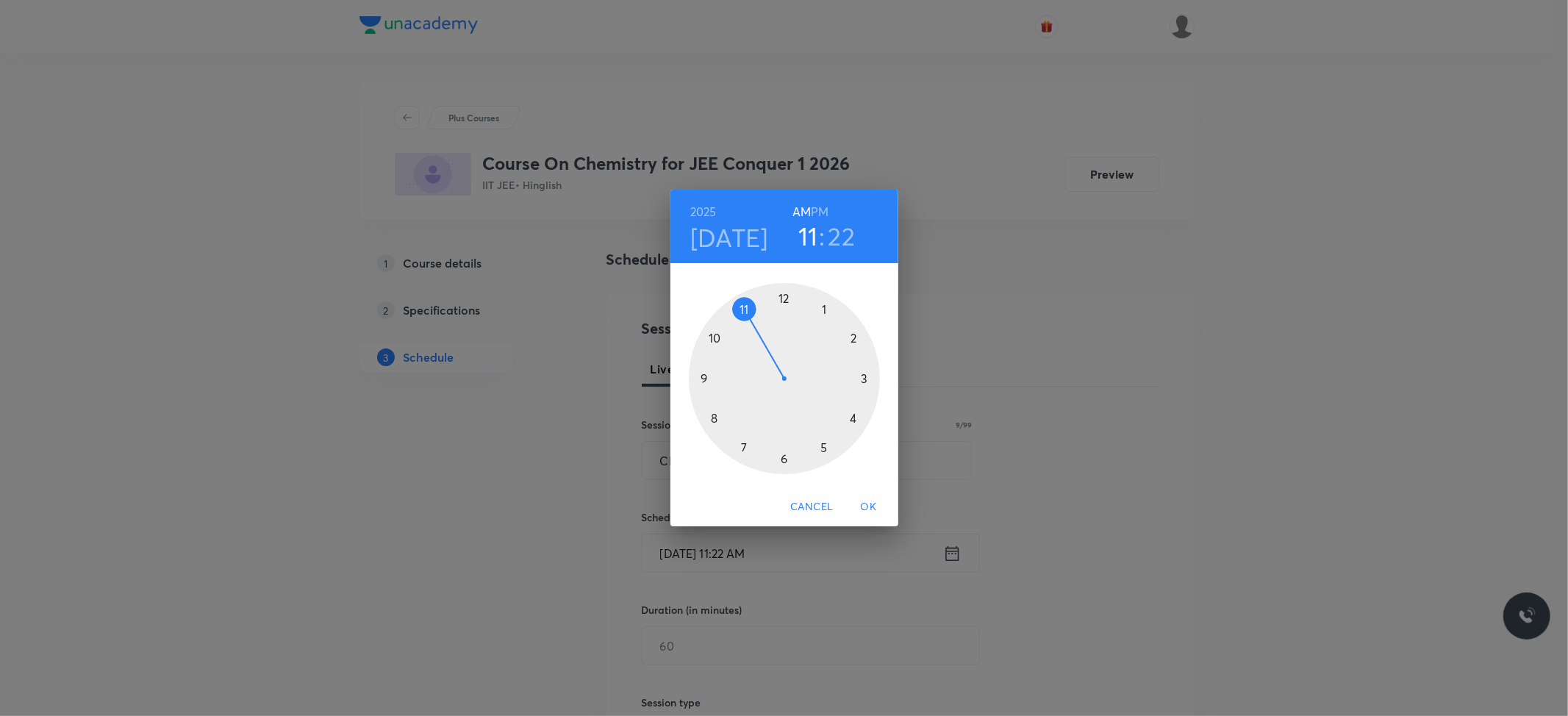
click at [746, 312] on div at bounding box center [784, 378] width 191 height 191
click at [781, 458] on div at bounding box center [784, 378] width 191 height 191
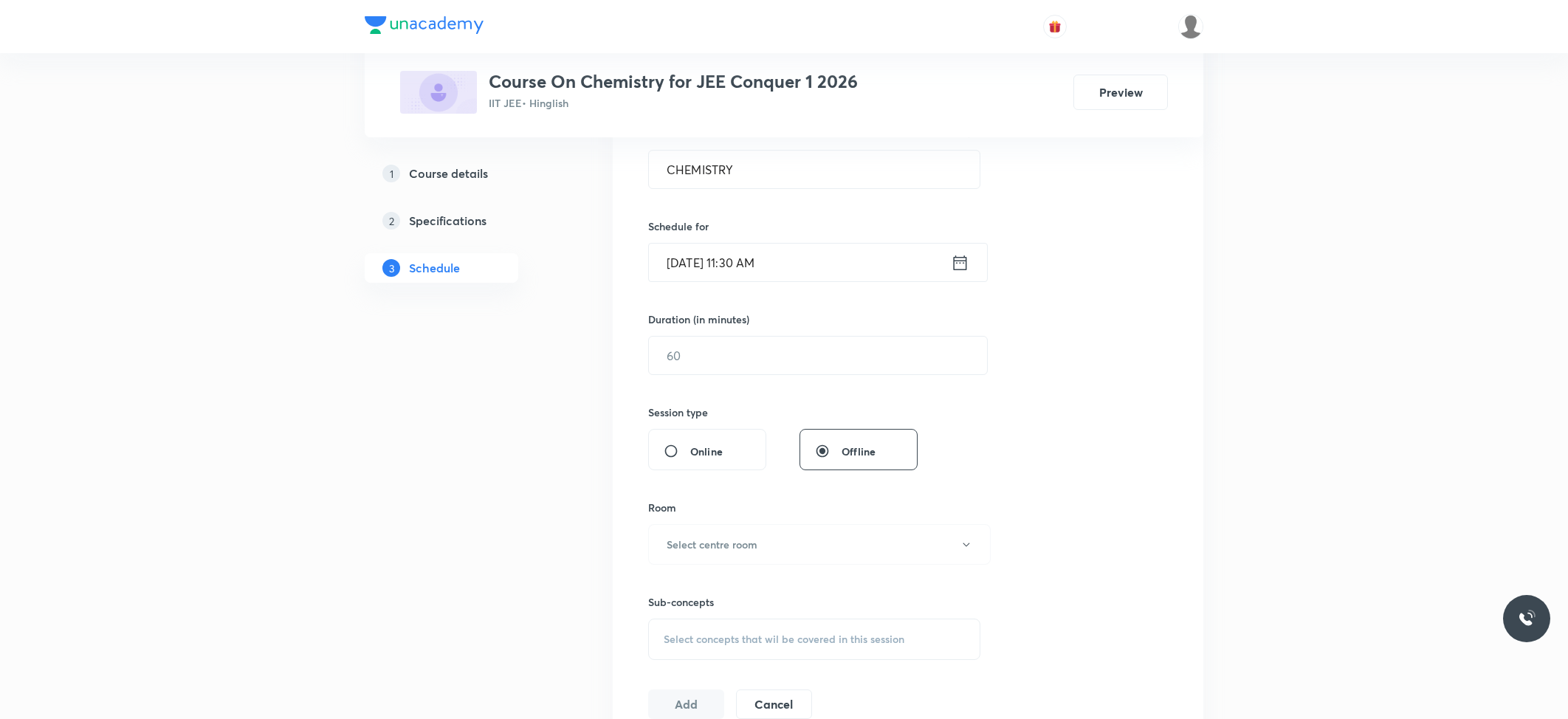
scroll to position [295, 0]
click at [748, 372] on input "text" at bounding box center [818, 353] width 338 height 38
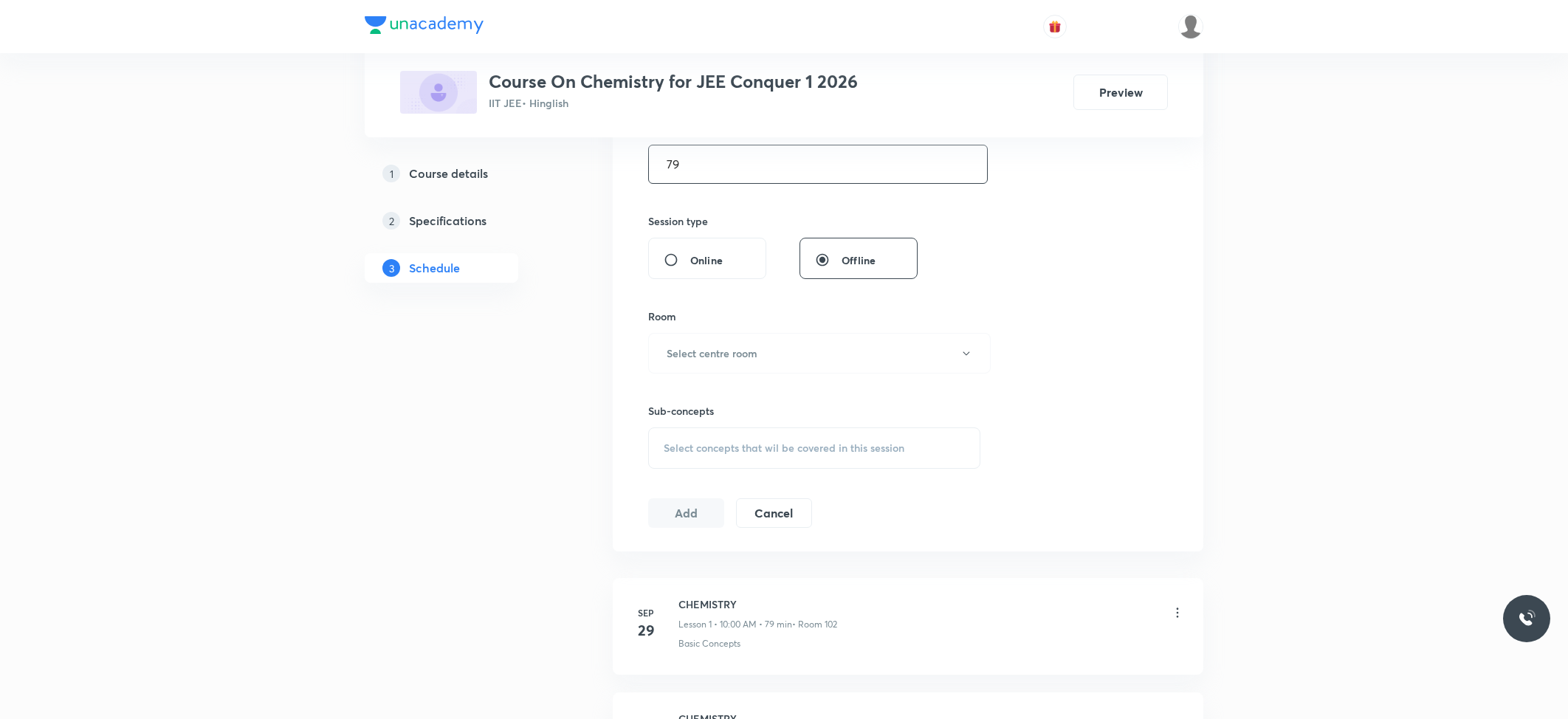
scroll to position [491, 0]
type input "79"
click at [712, 342] on h6 "Select centre room" at bounding box center [712, 346] width 91 height 16
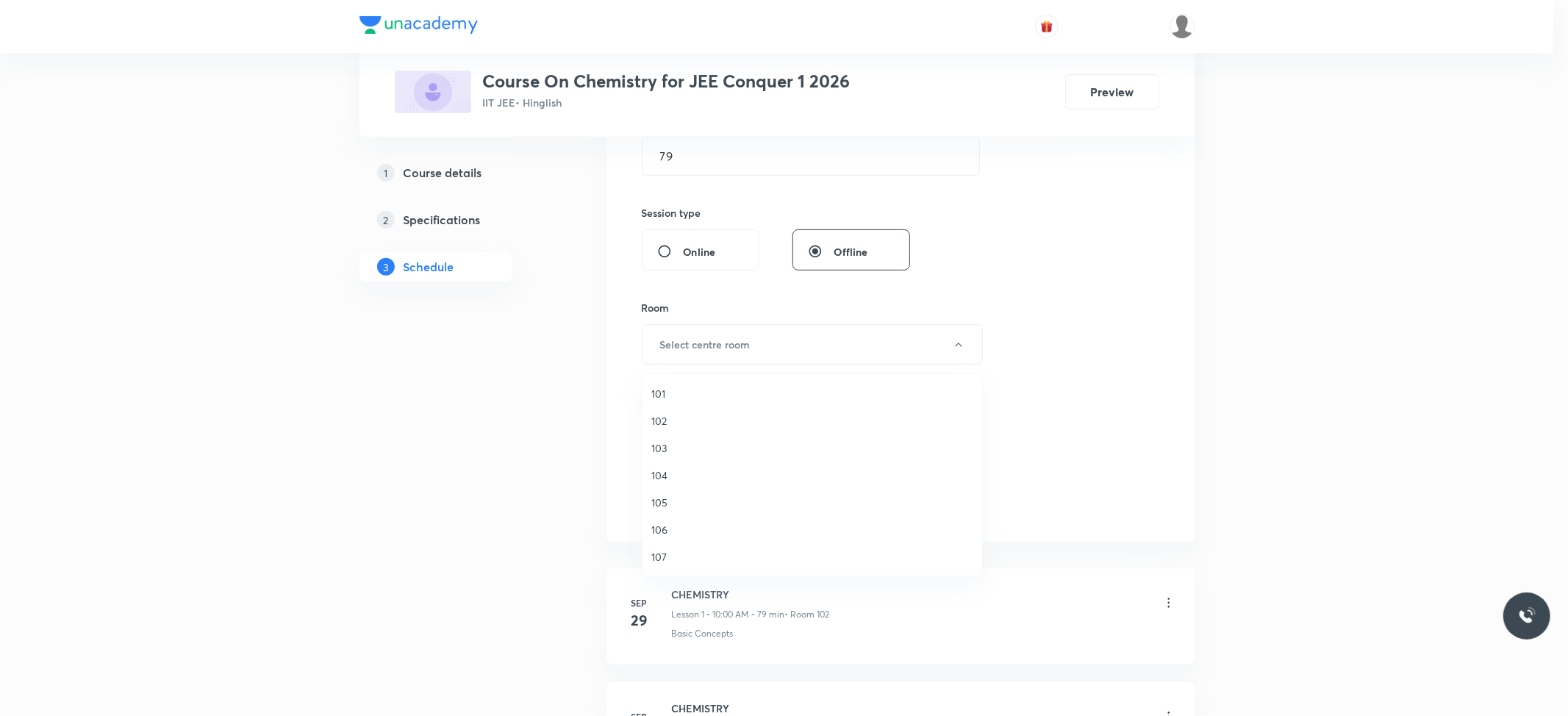
click at [657, 425] on span "102" at bounding box center [812, 420] width 322 height 15
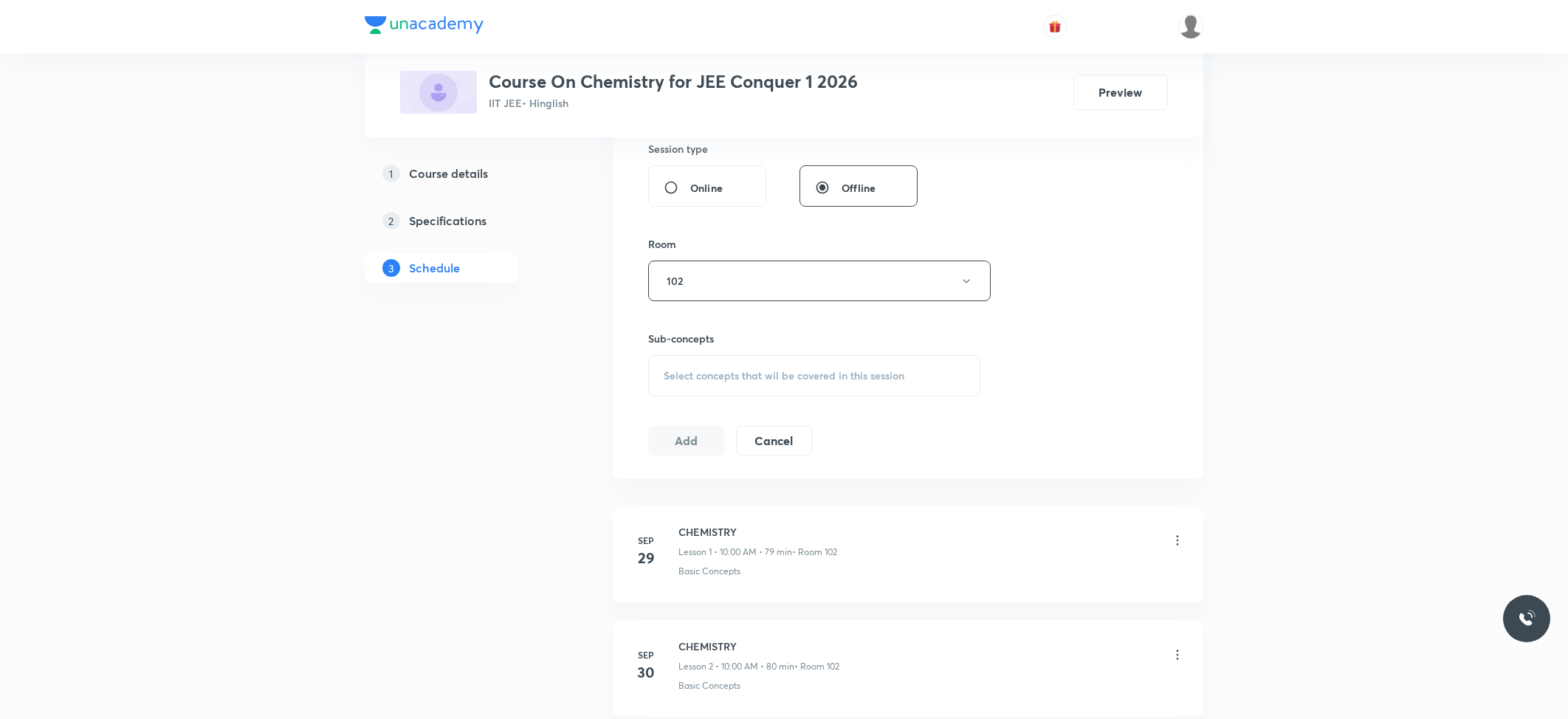
scroll to position [689, 0]
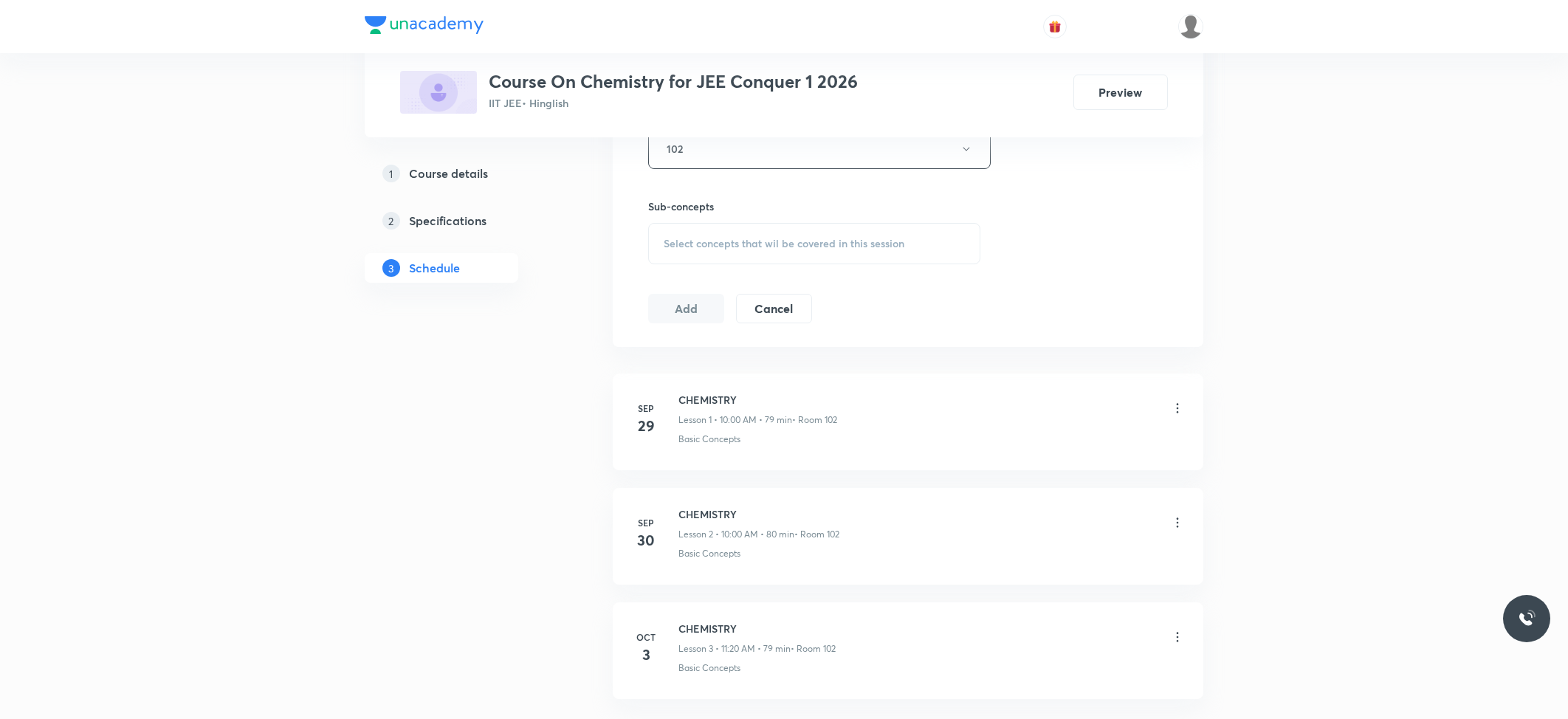
click at [772, 246] on span "Select concepts that wil be covered in this session" at bounding box center [784, 243] width 241 height 11
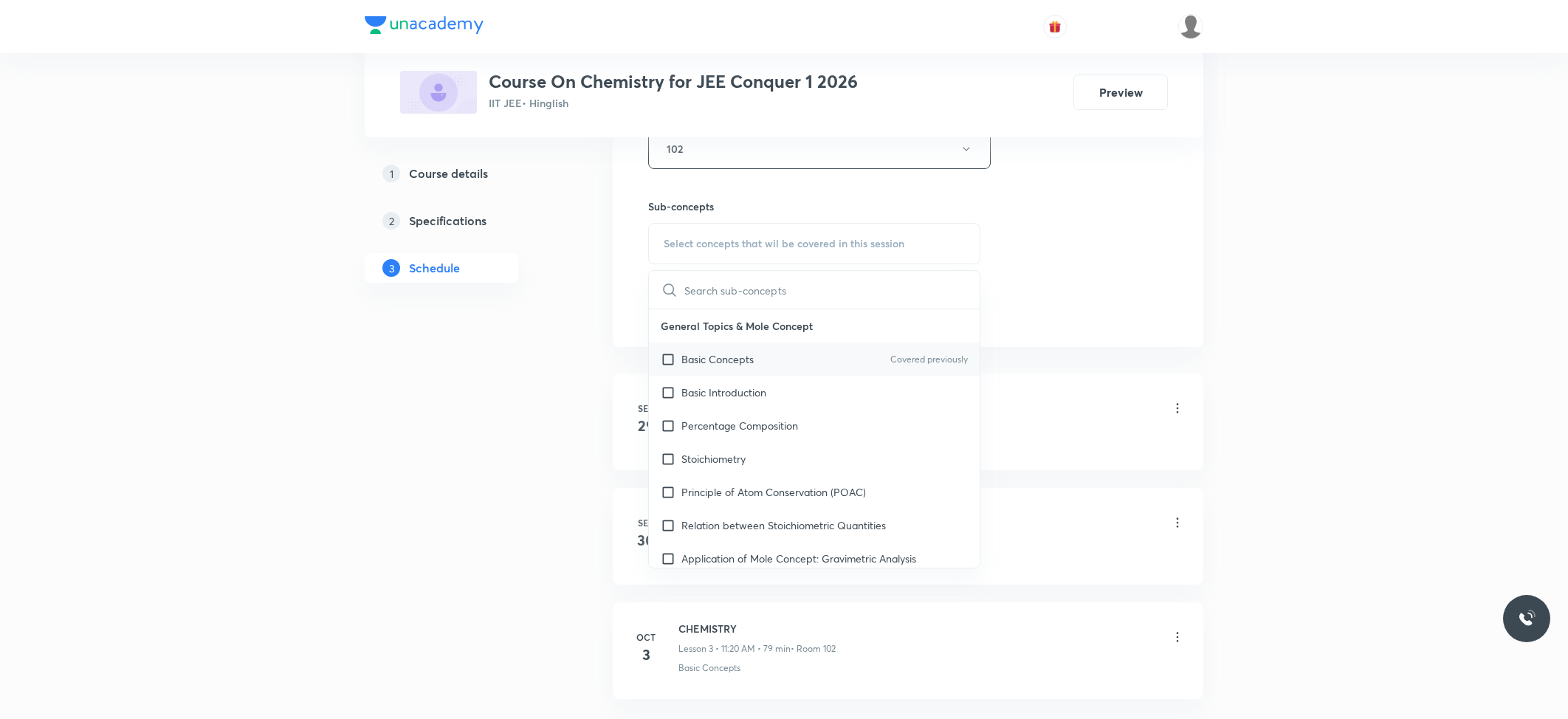
click at [725, 363] on p "Basic Concepts" at bounding box center [718, 359] width 72 height 16
checkbox input "true"
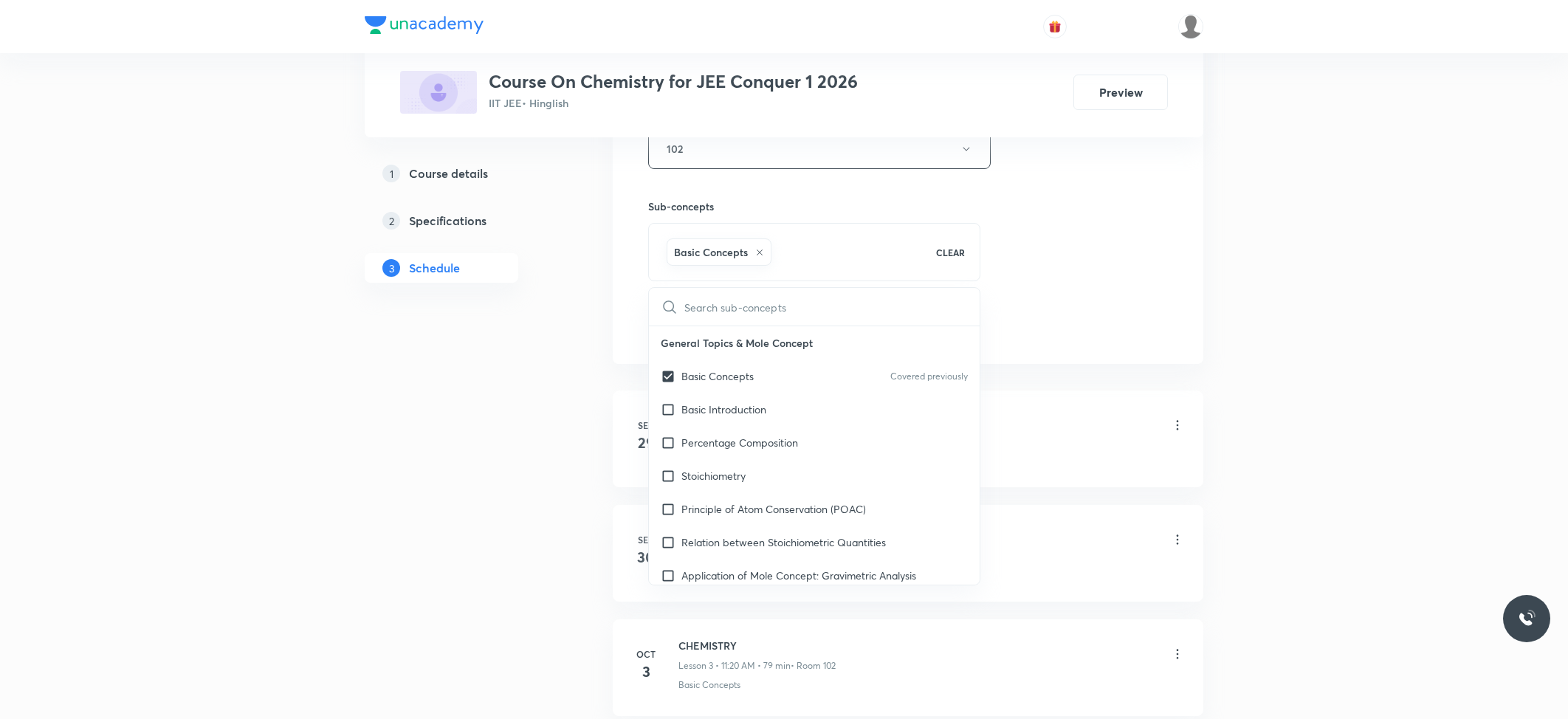
click at [585, 346] on div "Plus Courses Course On Chemistry for JEE Conquer 1 2026 IIT JEE • Hinglish Prev…" at bounding box center [783, 111] width 838 height 1434
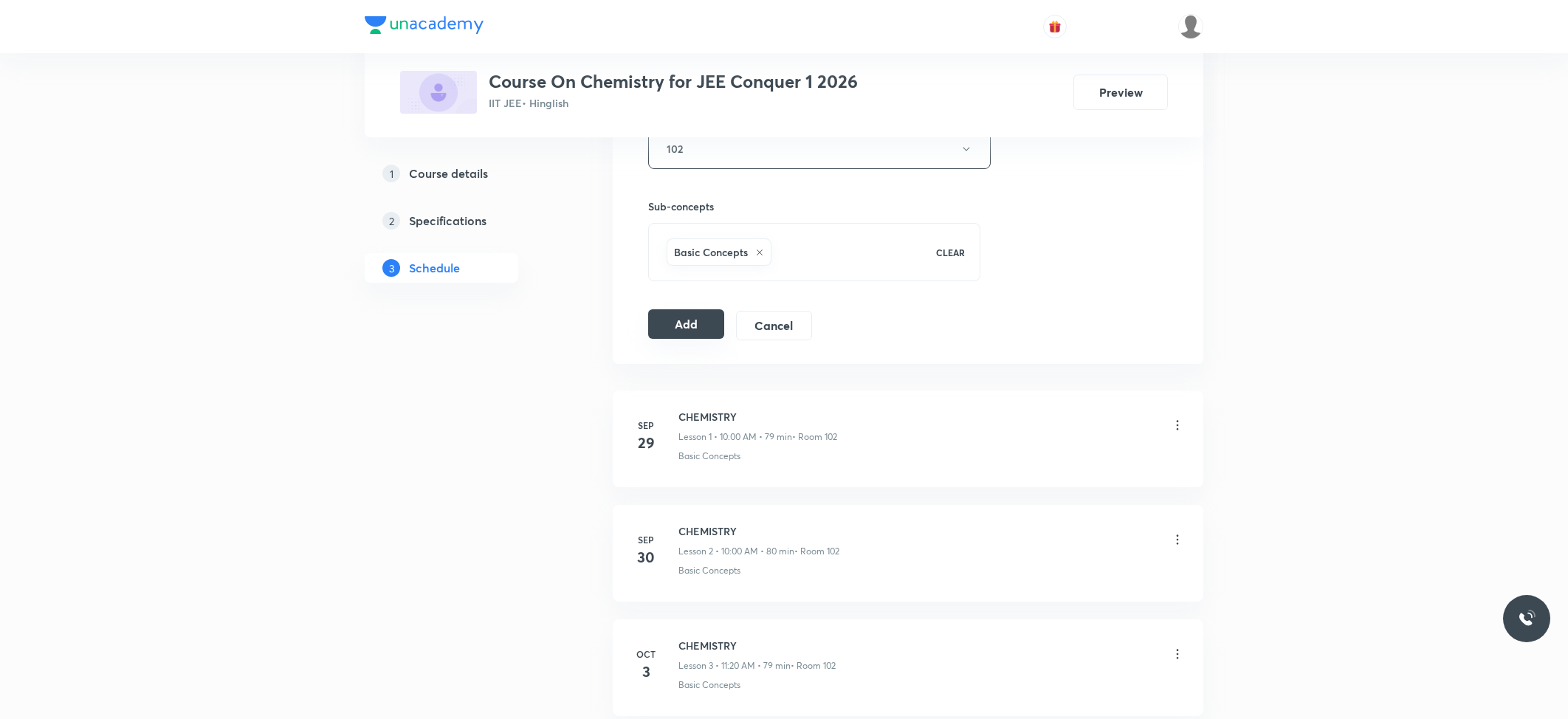
click at [687, 339] on button "Add" at bounding box center [686, 324] width 76 height 29
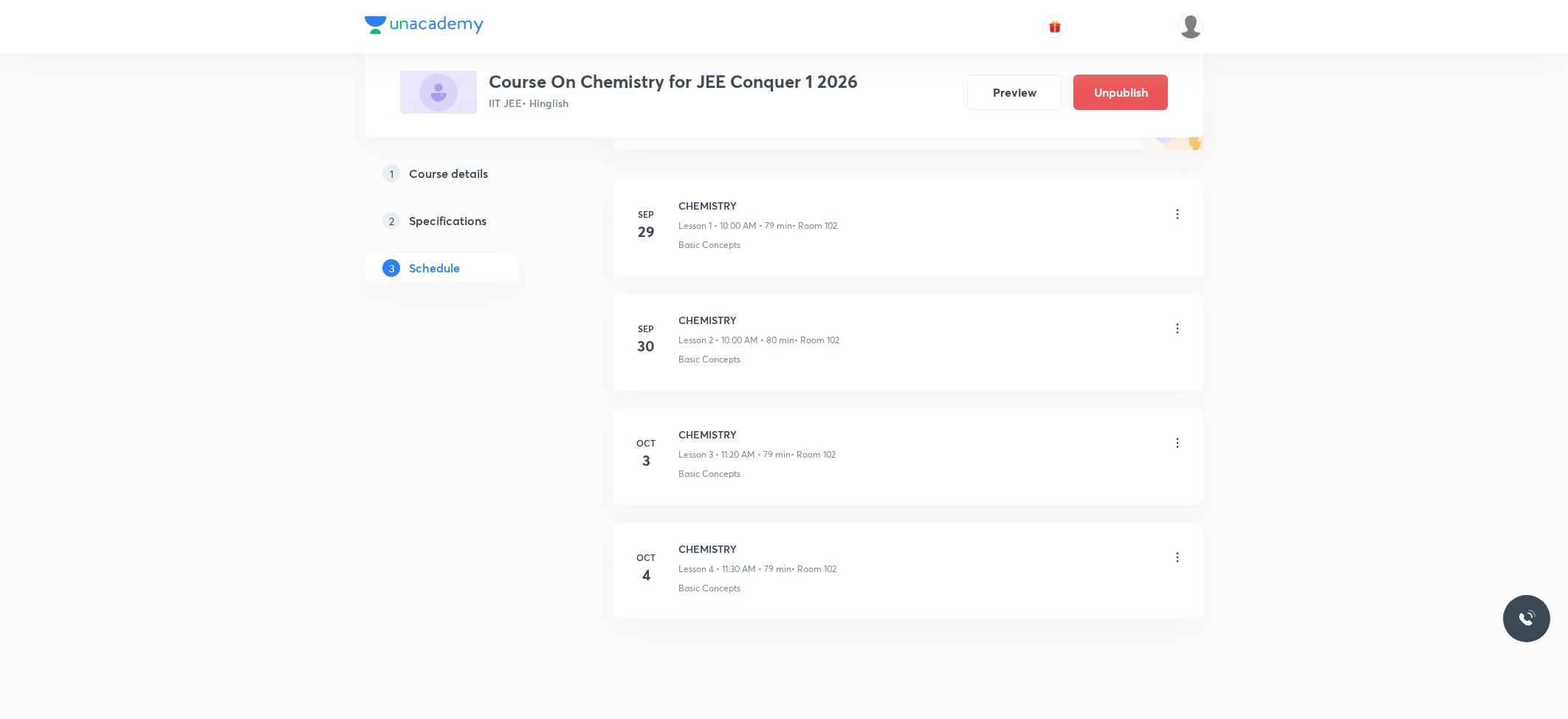
scroll to position [245, 0]
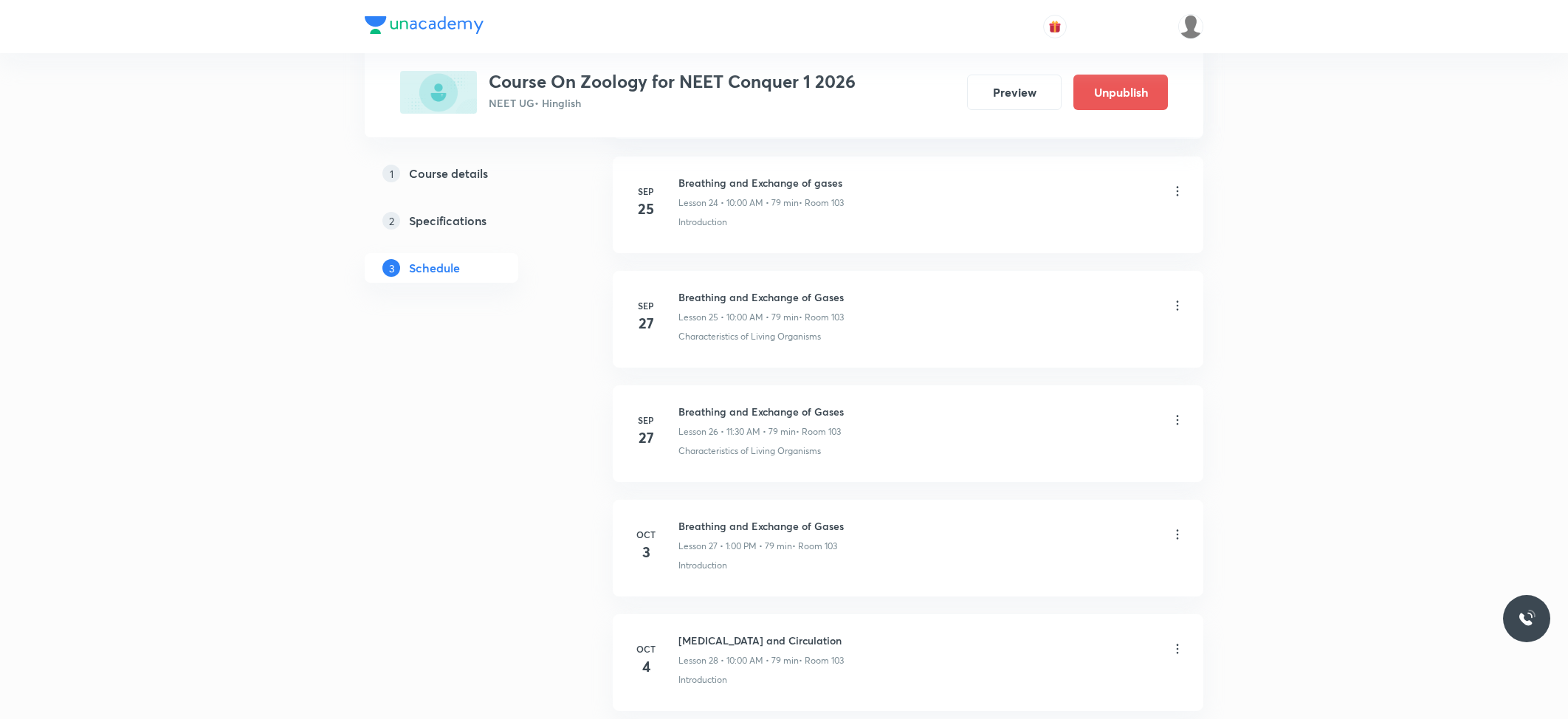
scroll to position [3682, 0]
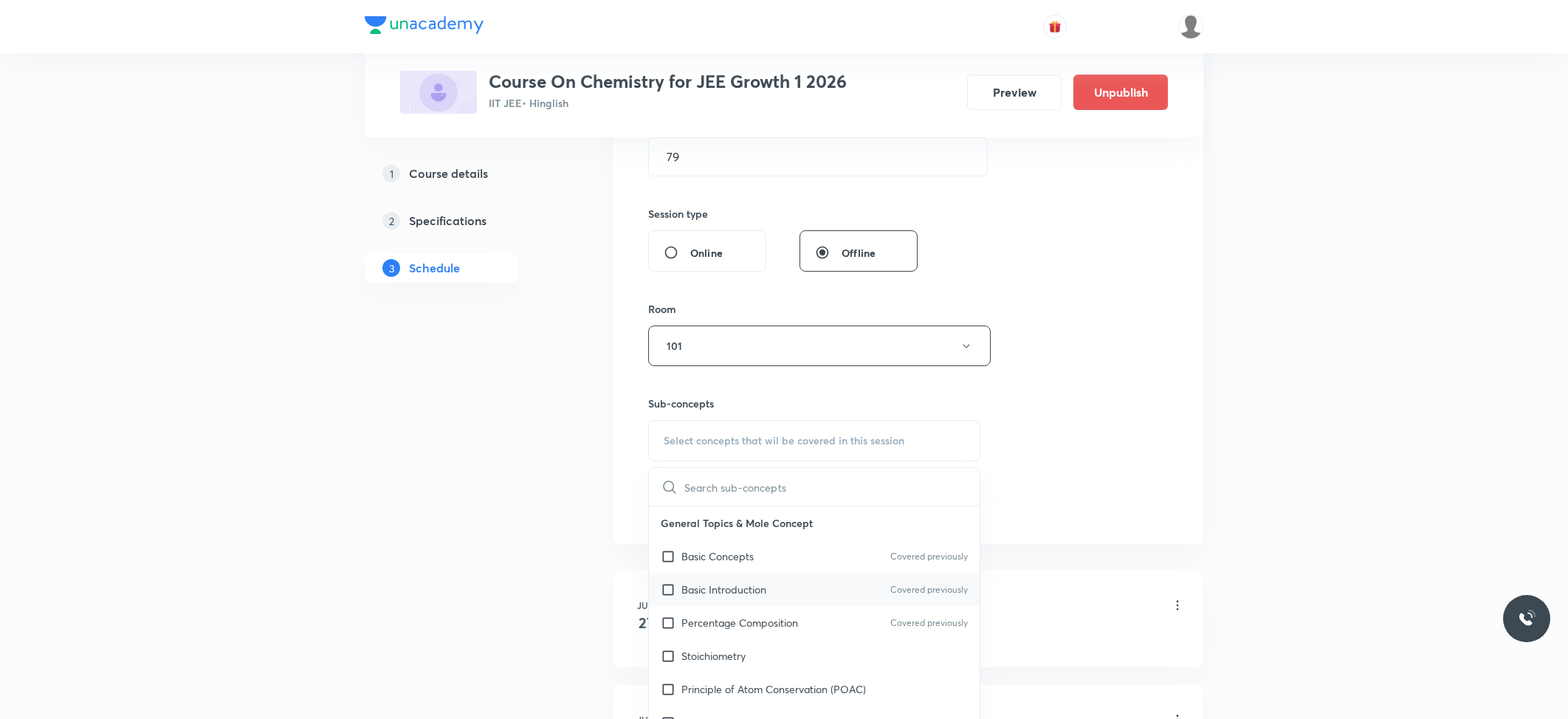
click at [720, 591] on p "Basic Introduction" at bounding box center [724, 589] width 85 height 16
checkbox input "true"
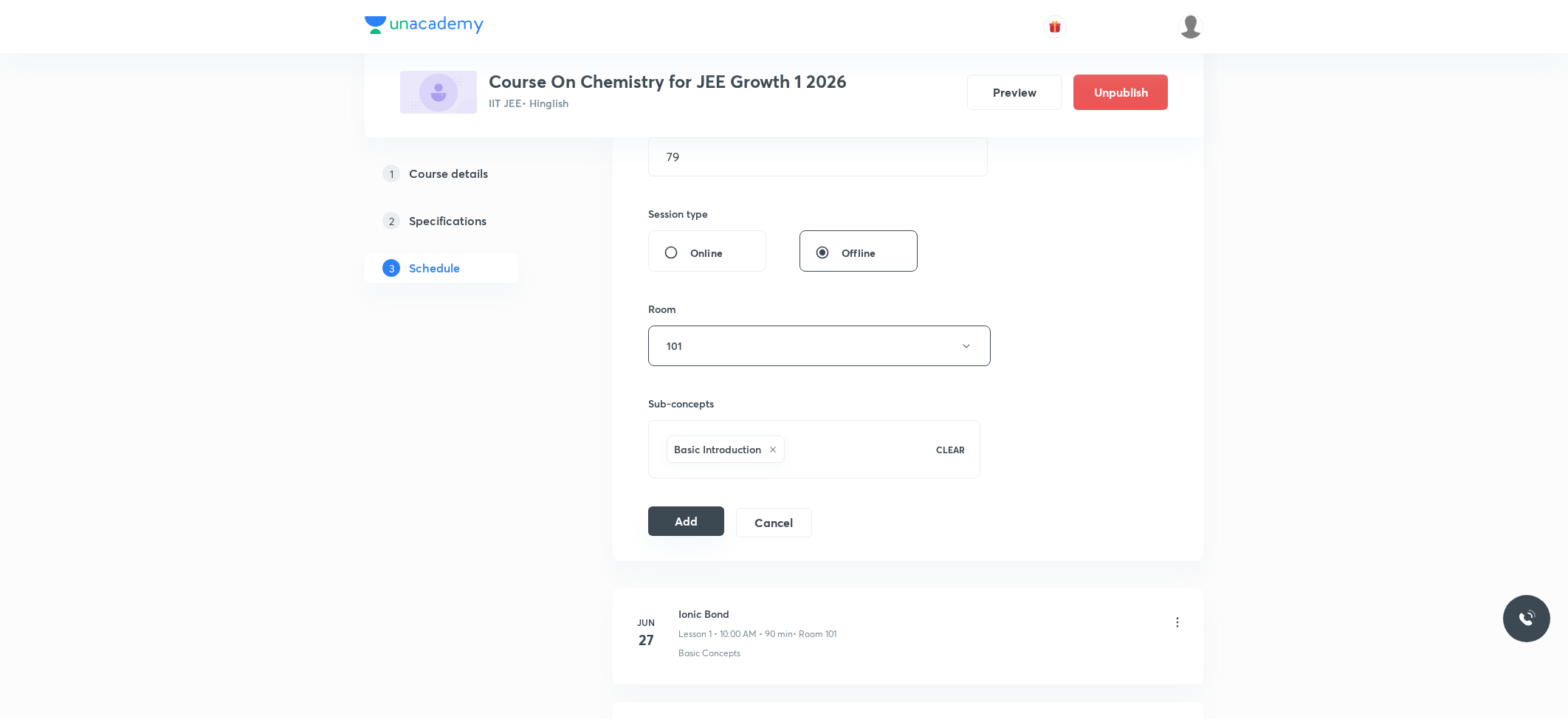
click at [678, 528] on button "Add" at bounding box center [686, 521] width 76 height 29
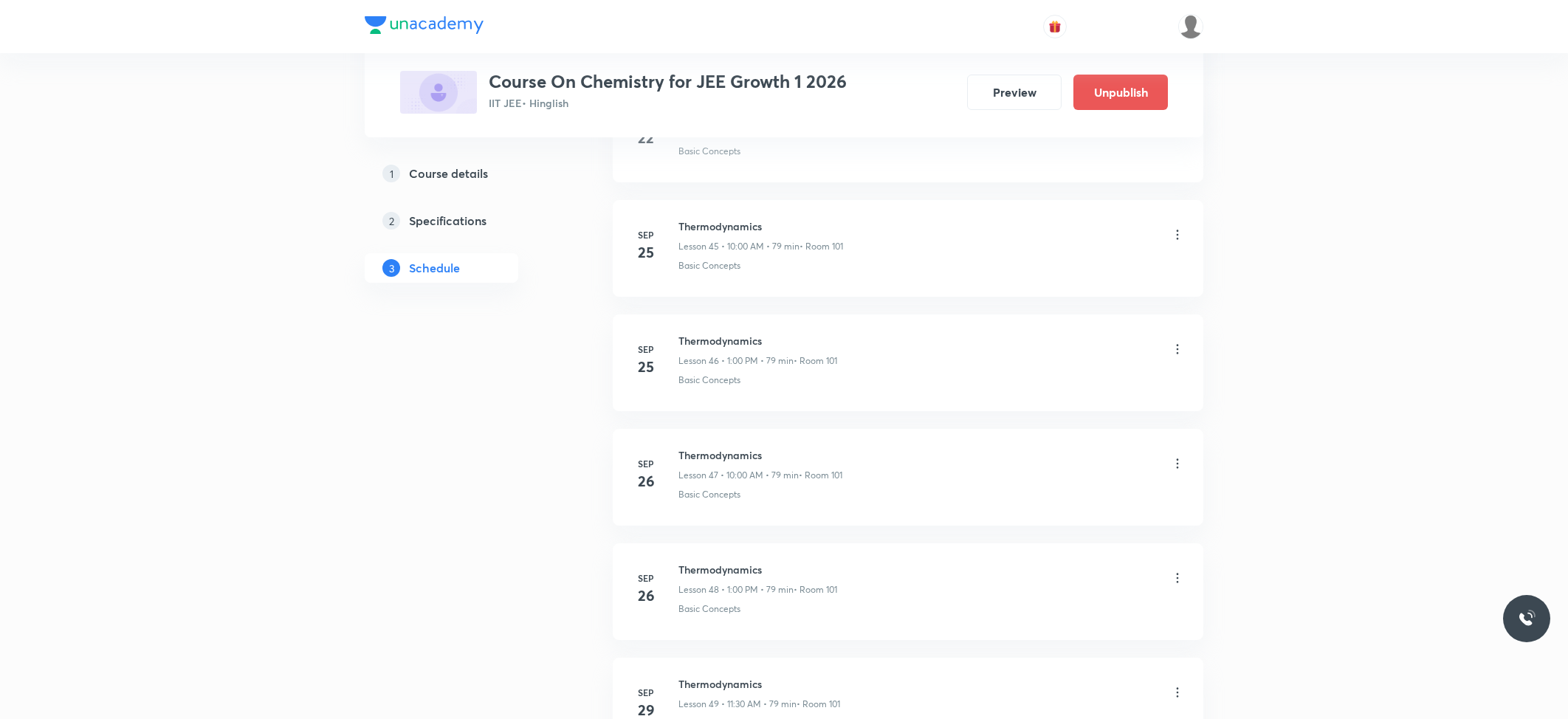
scroll to position [5873, 0]
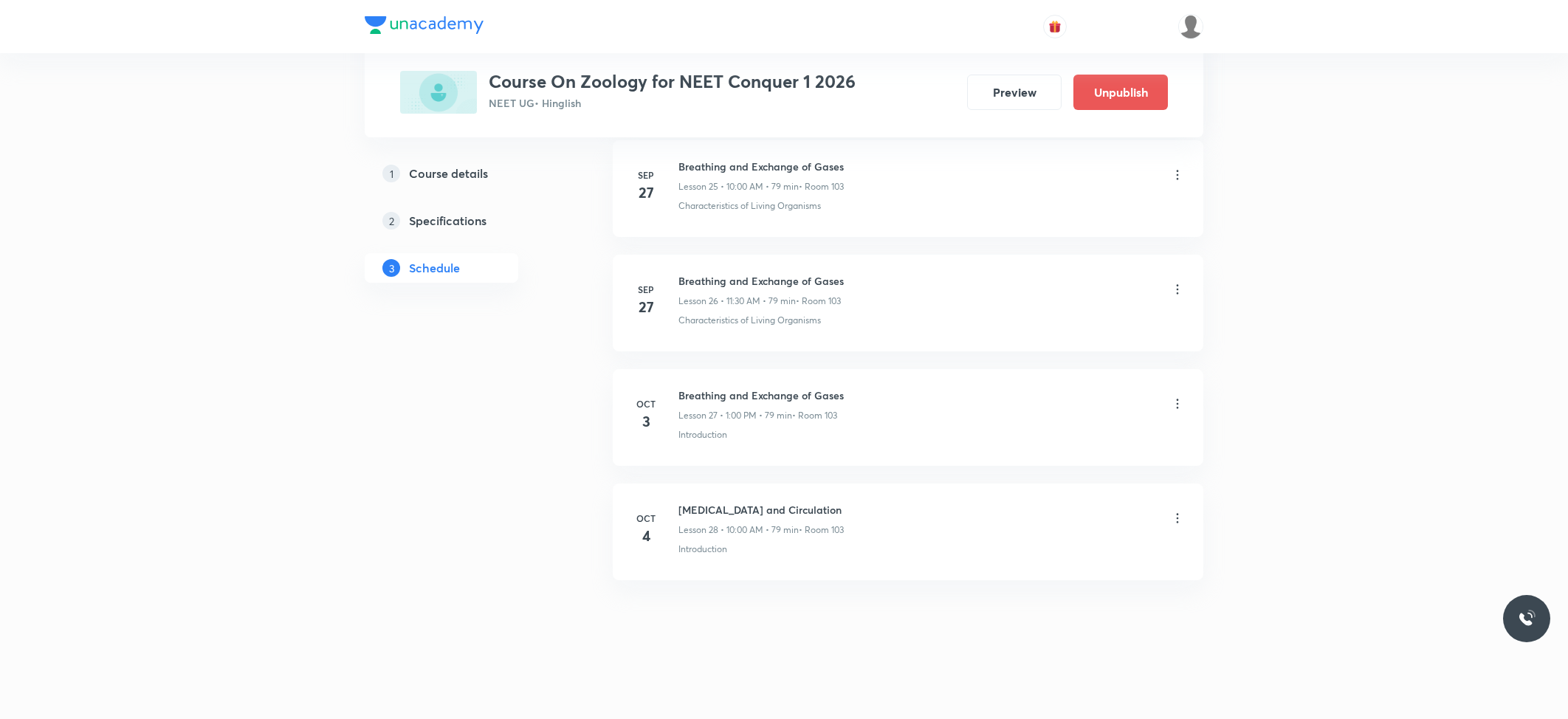
click at [729, 512] on h6 "[MEDICAL_DATA] and Circulation" at bounding box center [761, 509] width 165 height 16
copy h6 "[MEDICAL_DATA] and Circulation"
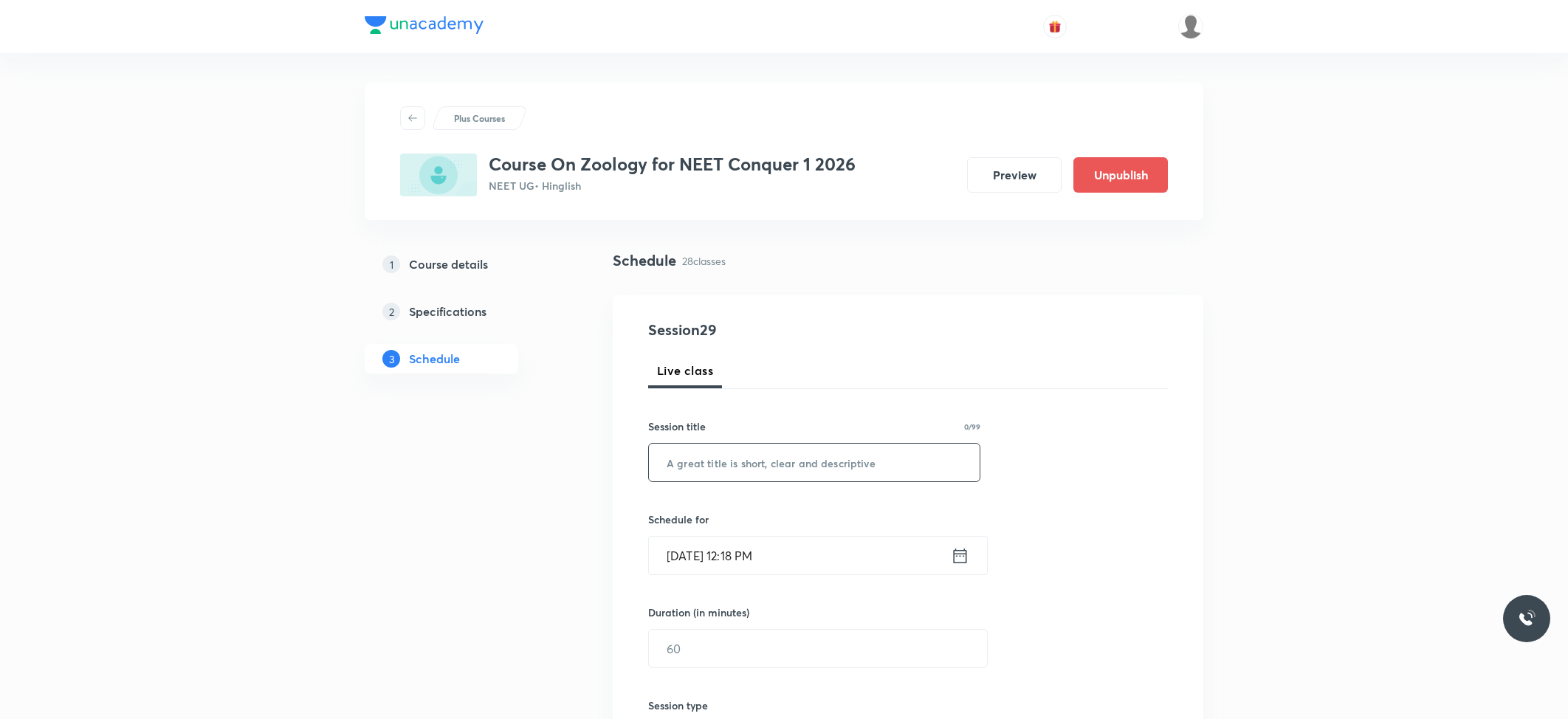
click at [723, 473] on input "text" at bounding box center [814, 462] width 331 height 38
paste input "[MEDICAL_DATA] and Circulation"
type input "[MEDICAL_DATA] and Circulation"
click at [725, 548] on input "[DATE] 12:18 PM" at bounding box center [800, 555] width 301 height 38
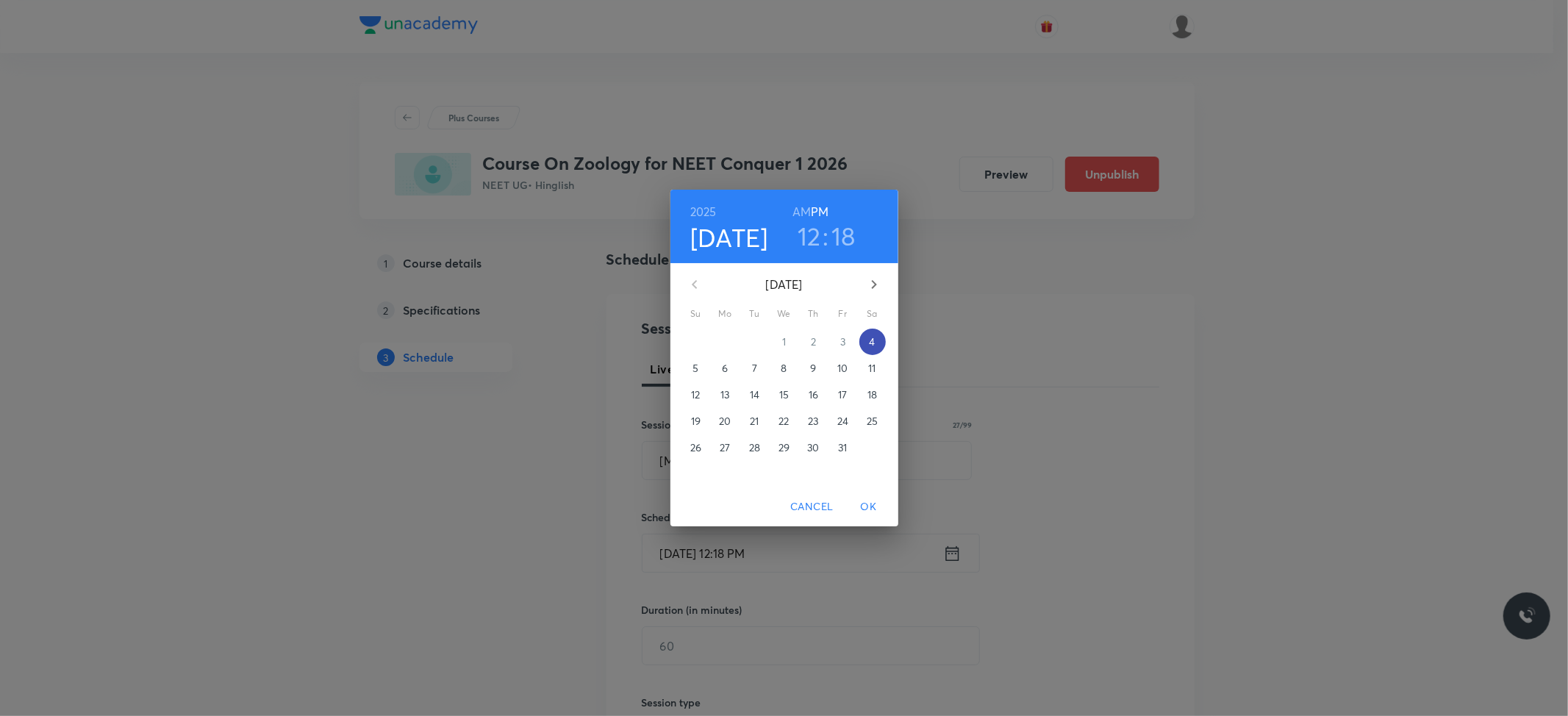
click at [873, 344] on p "4" at bounding box center [871, 342] width 6 height 15
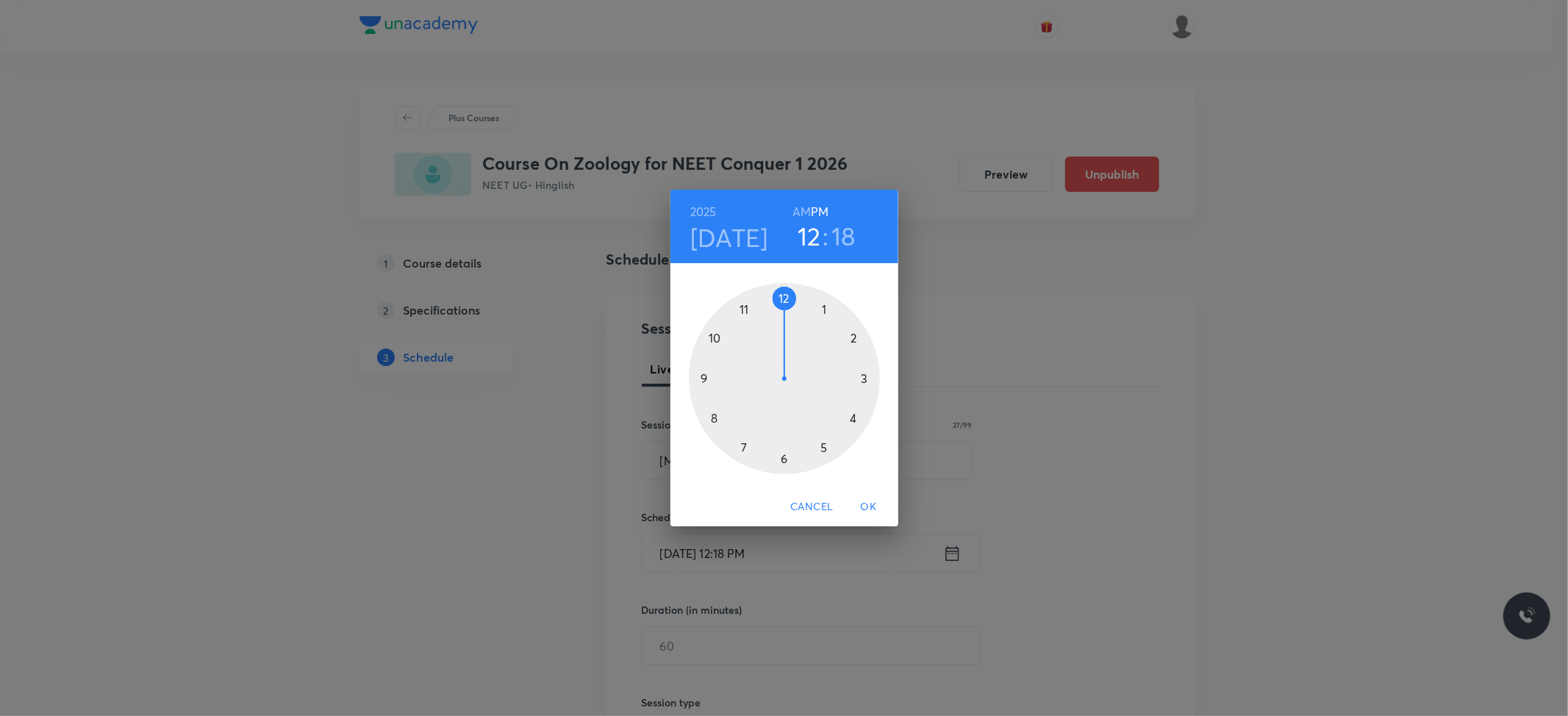
click at [823, 312] on div at bounding box center [784, 378] width 191 height 191
click at [783, 301] on div at bounding box center [784, 378] width 191 height 191
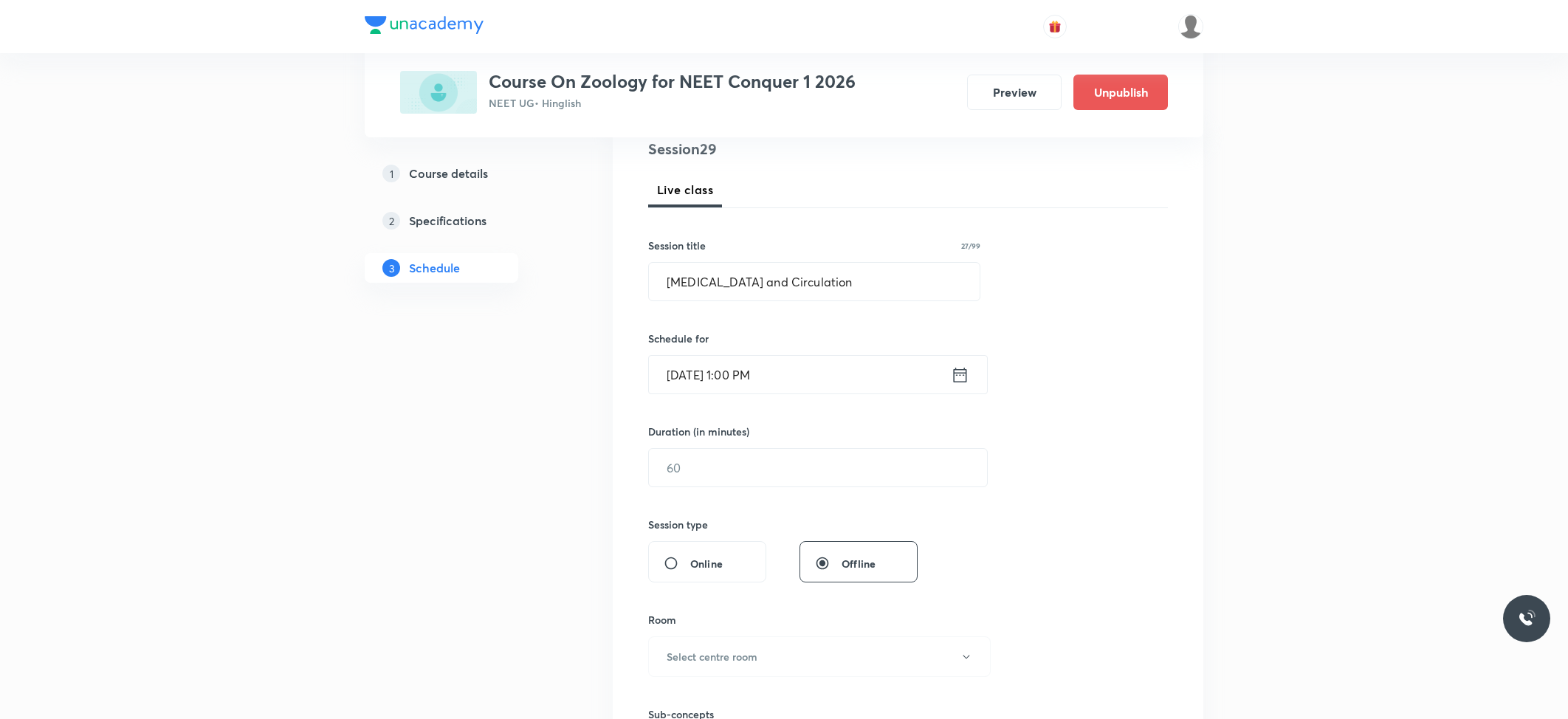
scroll to position [197, 0]
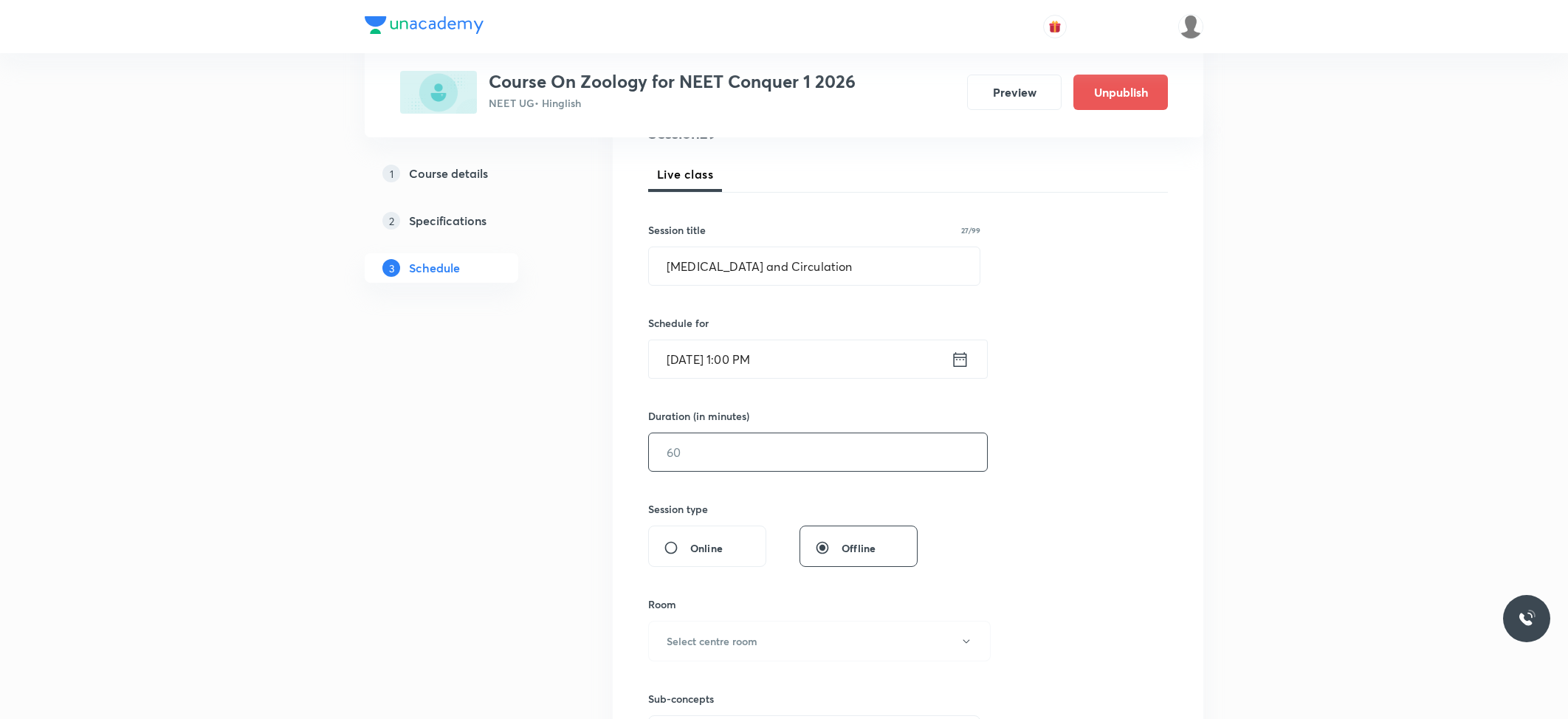
click at [756, 460] on input "text" at bounding box center [818, 452] width 338 height 38
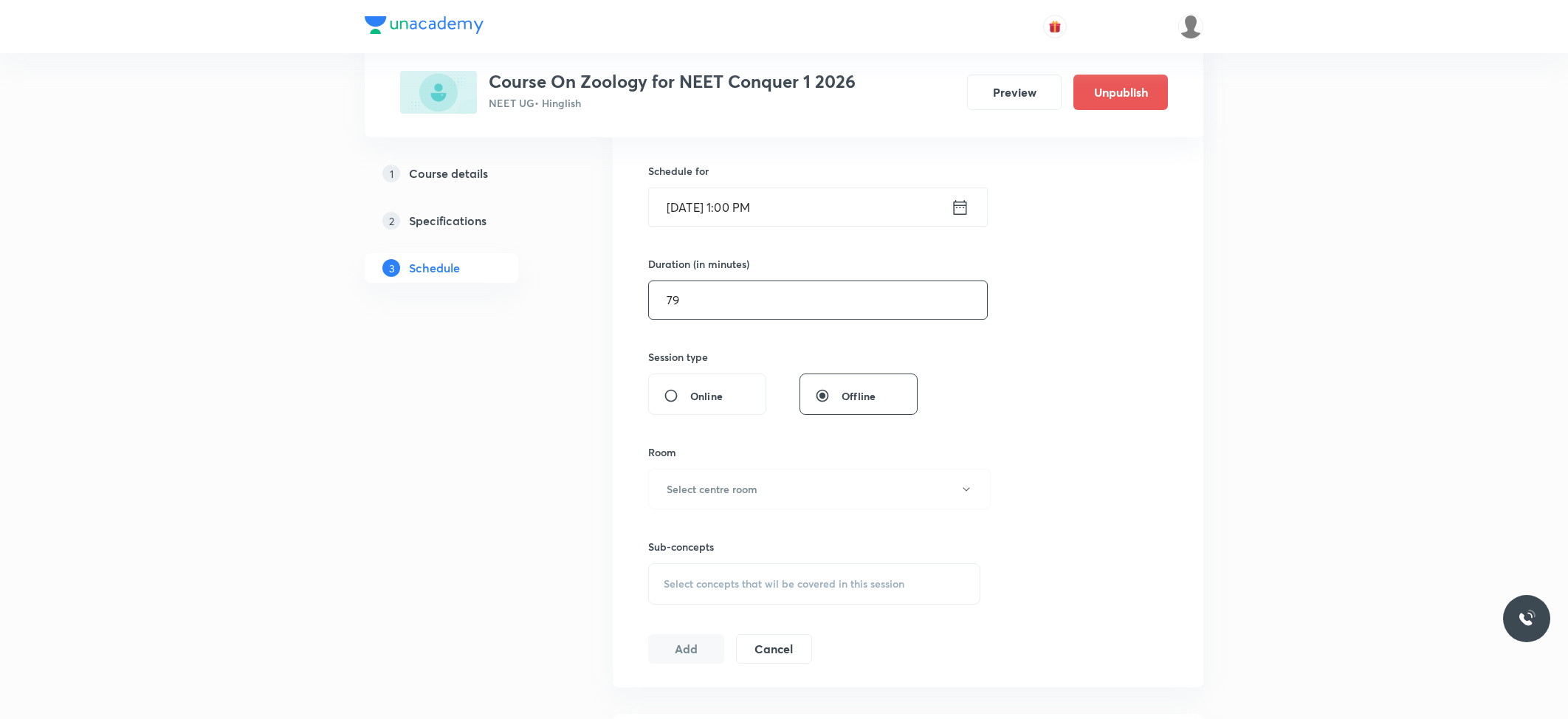
scroll to position [393, 0]
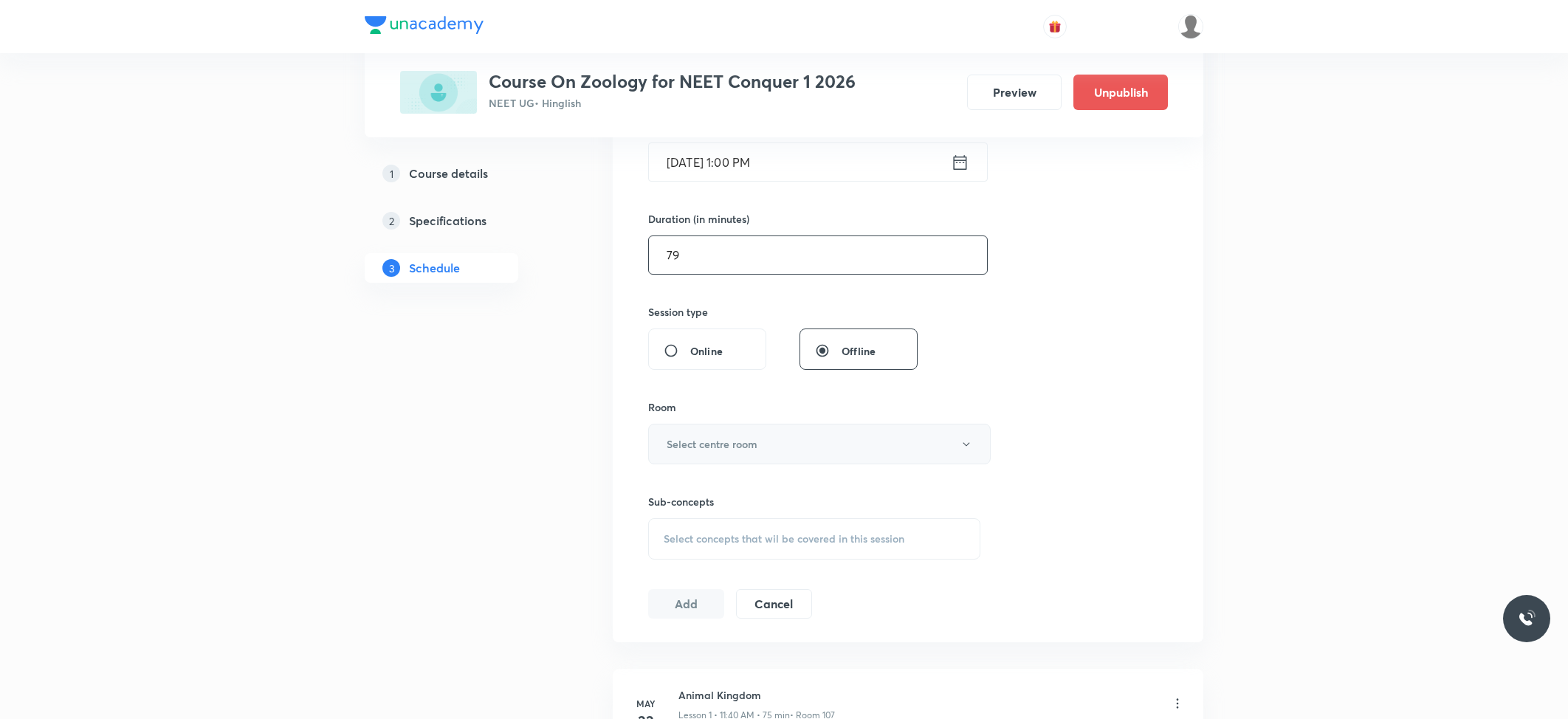
type input "79"
click at [756, 450] on h6 "Select centre room" at bounding box center [712, 443] width 91 height 16
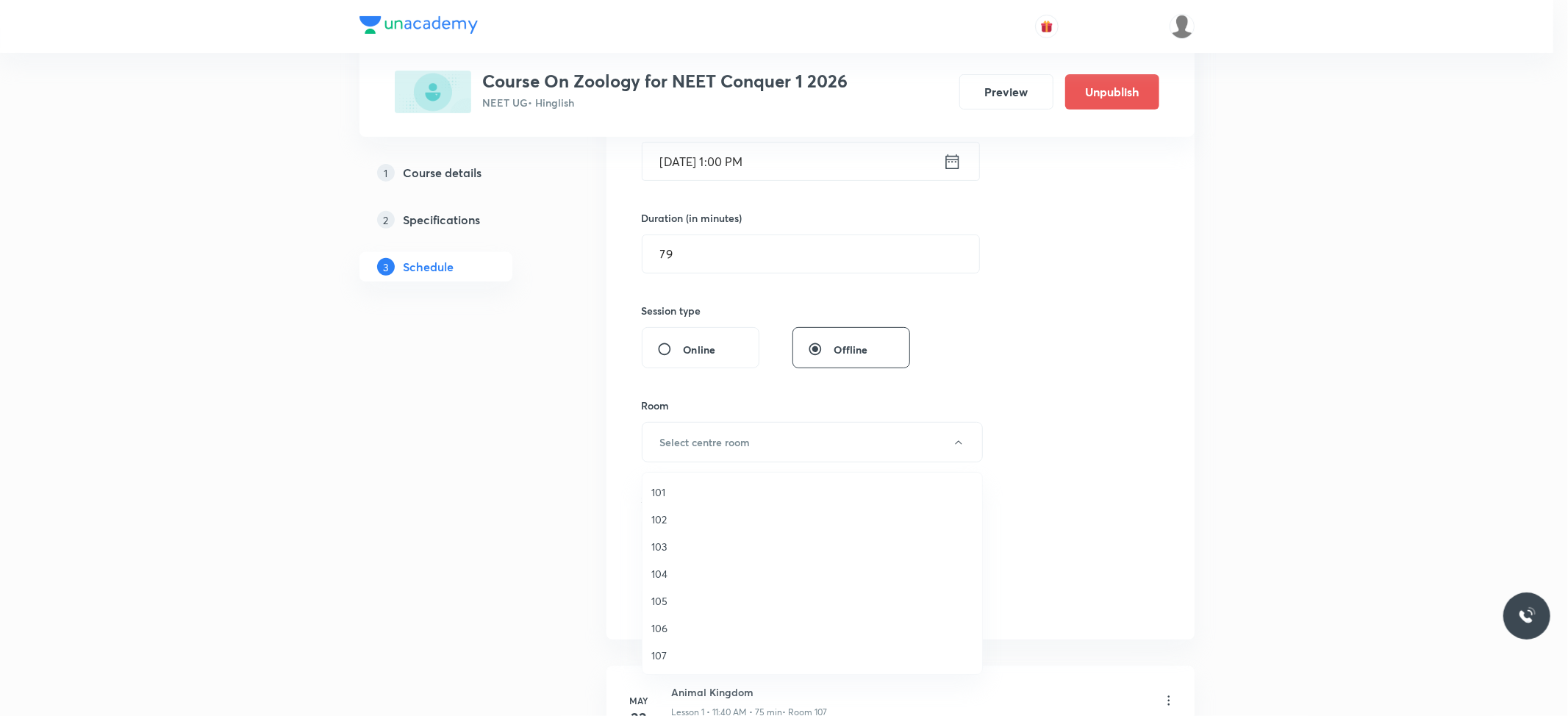
click at [872, 456] on div at bounding box center [784, 358] width 1568 height 716
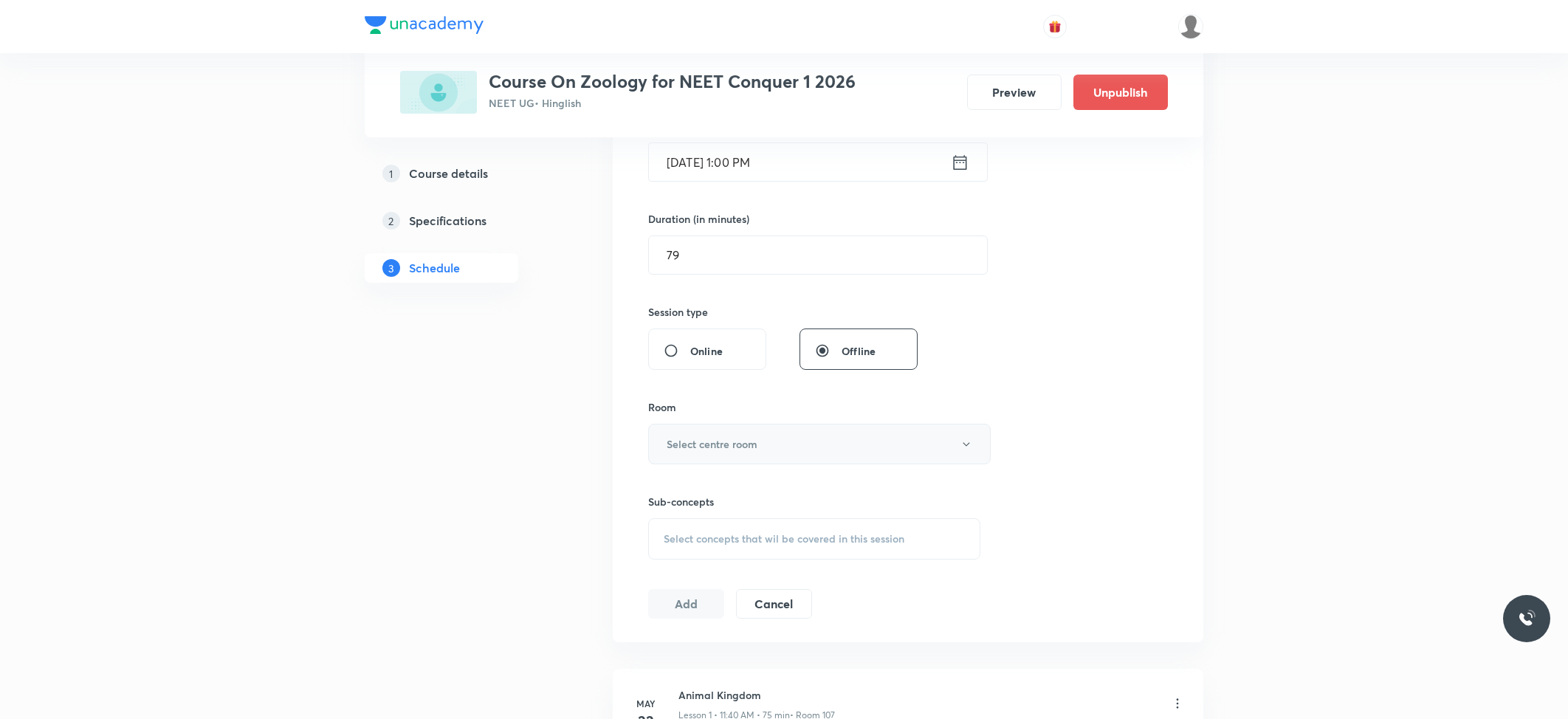
click at [789, 445] on button "Select centre room" at bounding box center [819, 444] width 342 height 41
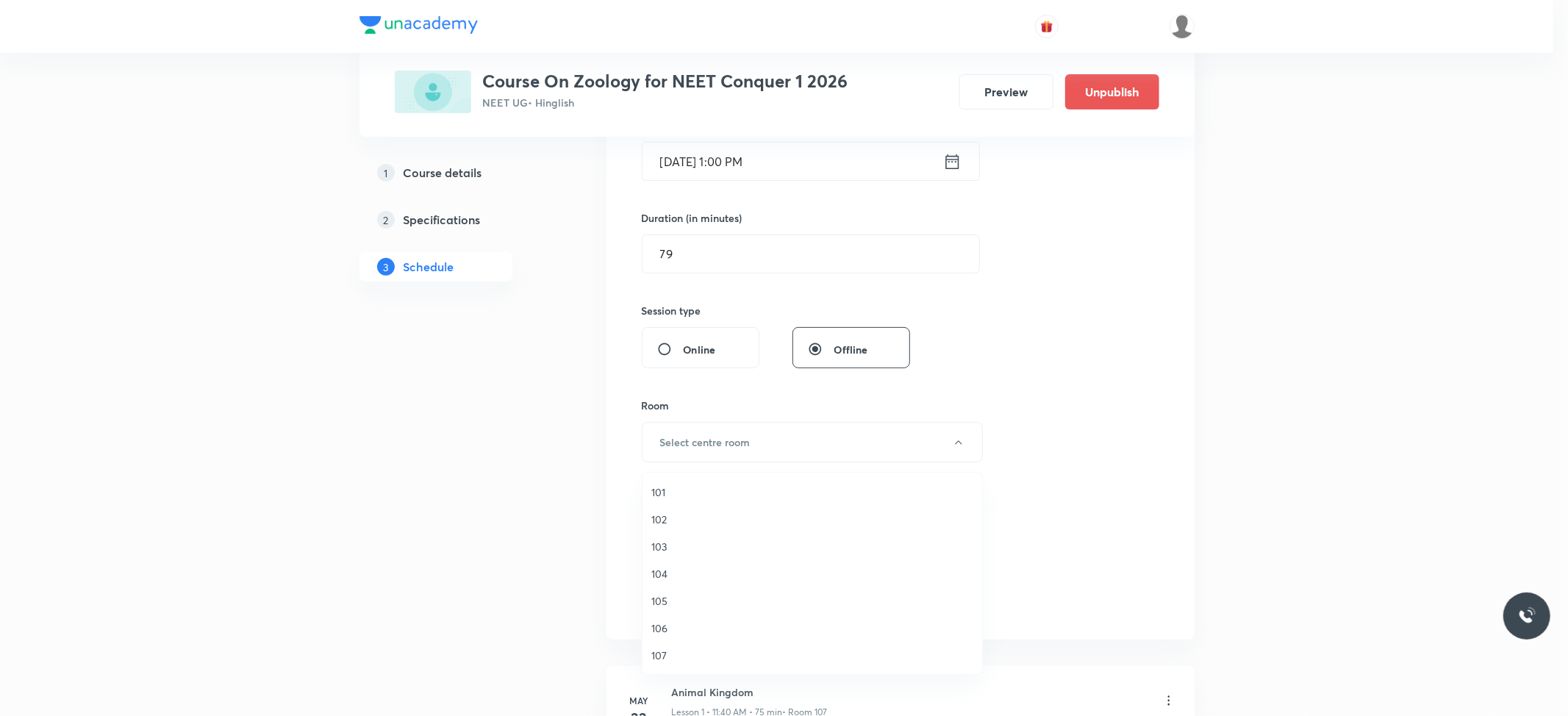
click at [665, 544] on span "103" at bounding box center [812, 546] width 322 height 15
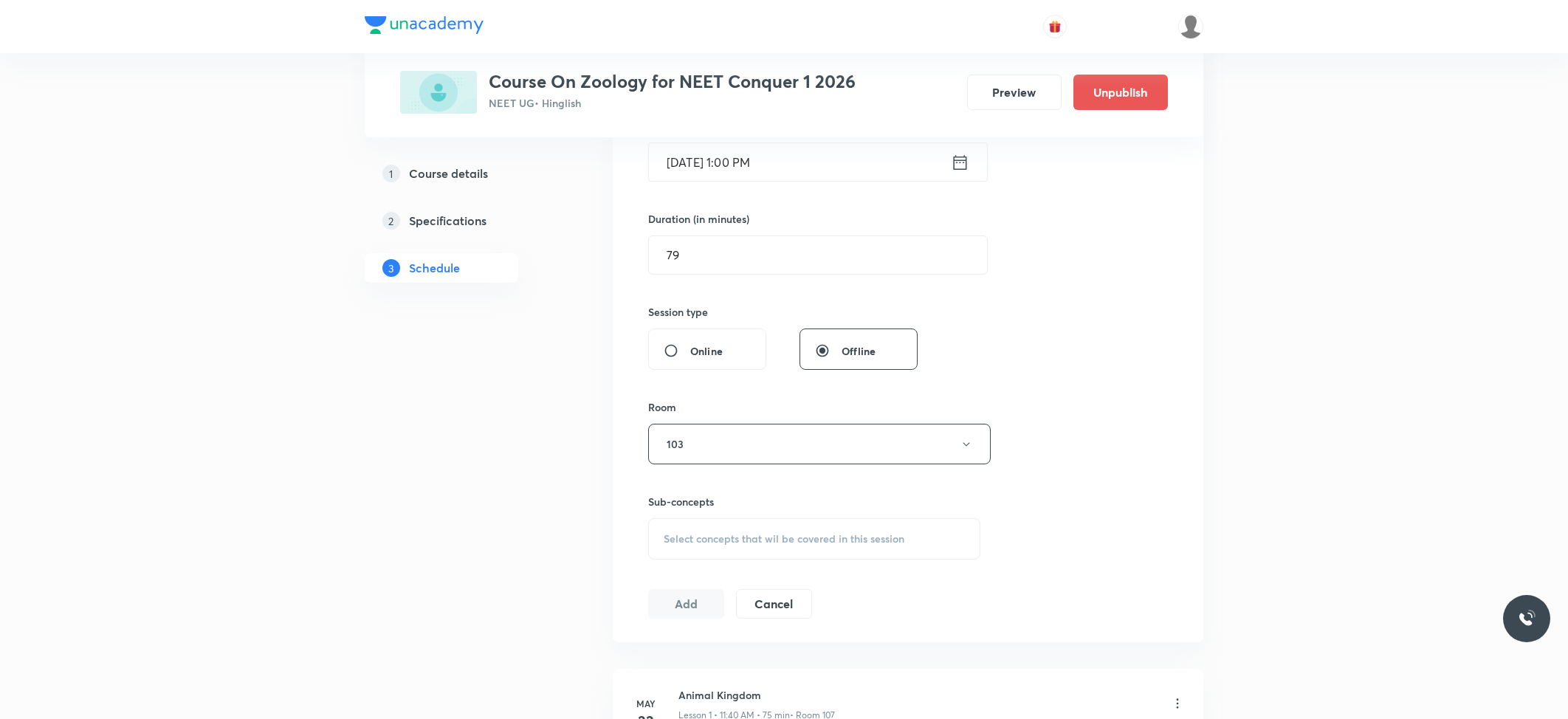
click at [759, 558] on div "Select concepts that wil be covered in this session" at bounding box center [813, 538] width 332 height 41
click at [709, 652] on p "Introduction" at bounding box center [710, 653] width 57 height 16
checkbox input "true"
click at [681, 629] on button "Add" at bounding box center [686, 619] width 76 height 29
